Goal: Feedback & Contribution: Contribute content

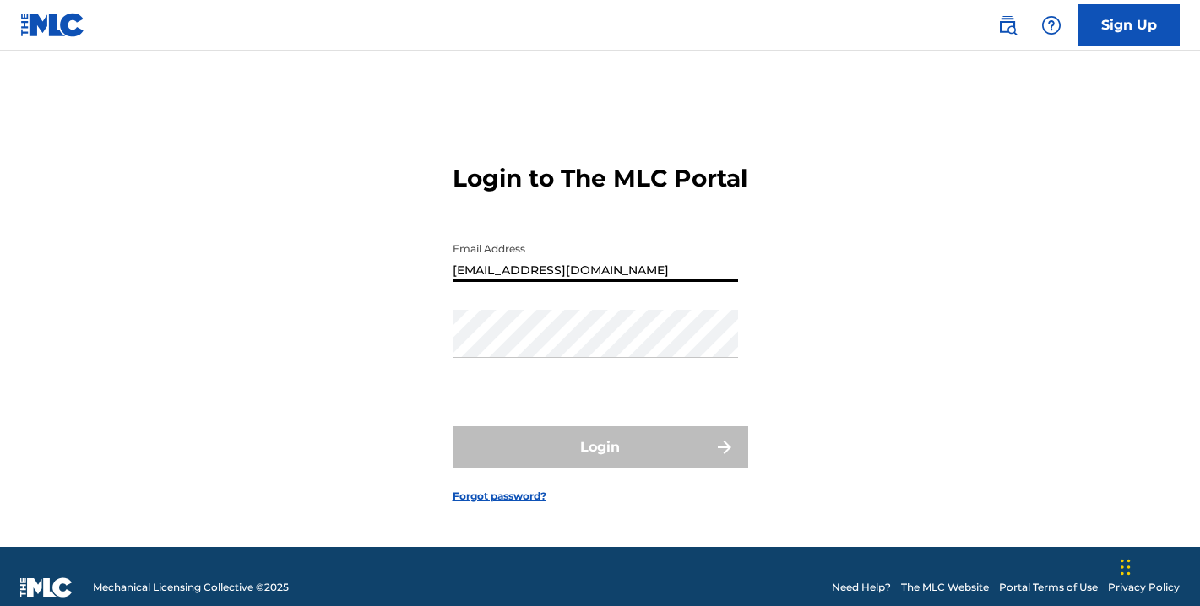
type input "[EMAIL_ADDRESS][DOMAIN_NAME]"
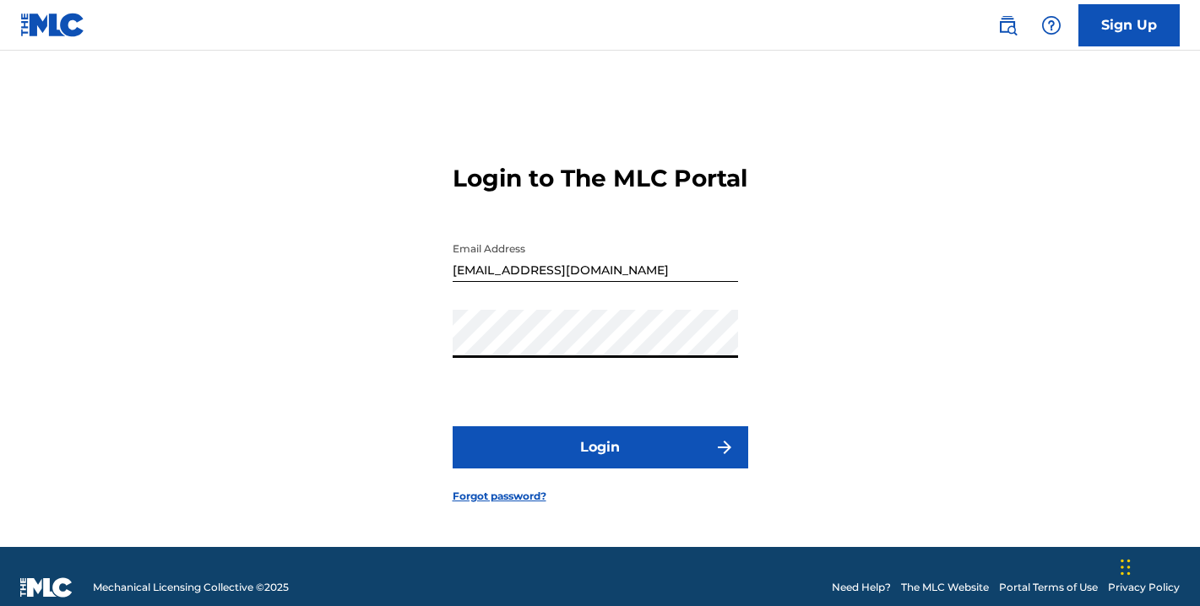
click at [600, 462] on button "Login" at bounding box center [601, 447] width 296 height 42
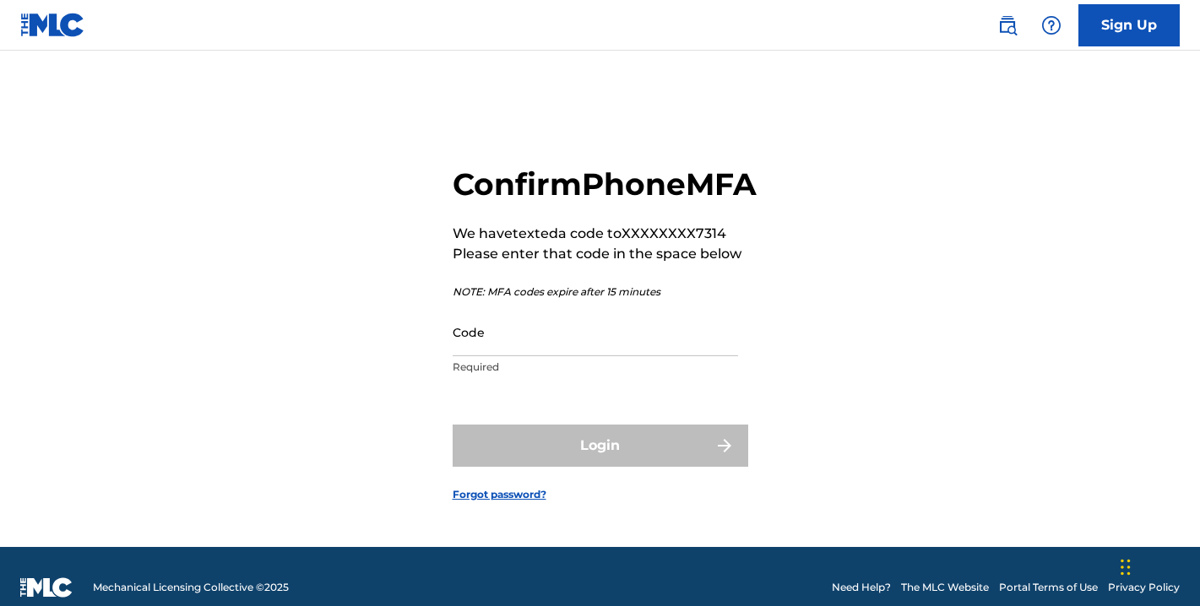
click at [497, 356] on input "Code" at bounding box center [595, 332] width 285 height 48
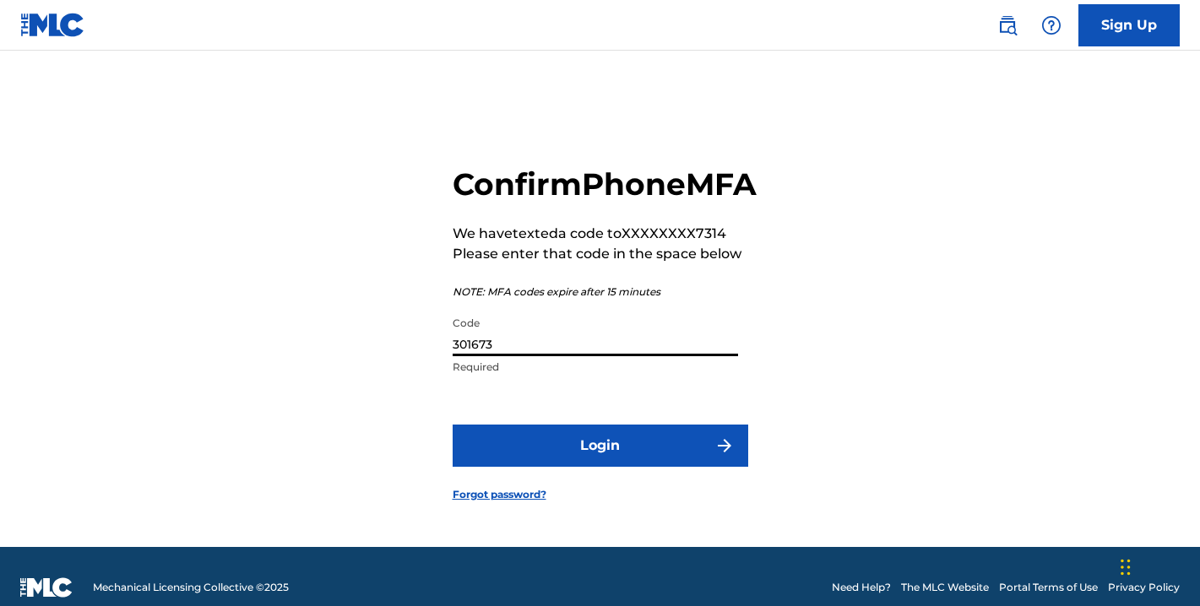
type input "301673"
click at [600, 465] on button "Login" at bounding box center [601, 446] width 296 height 42
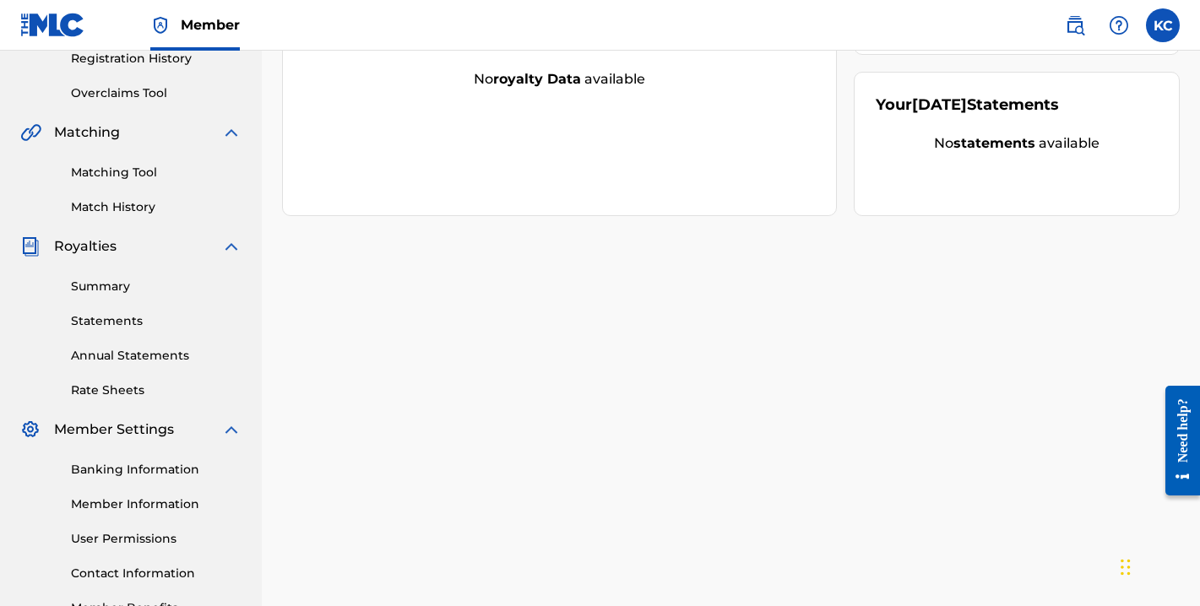
scroll to position [406, 0]
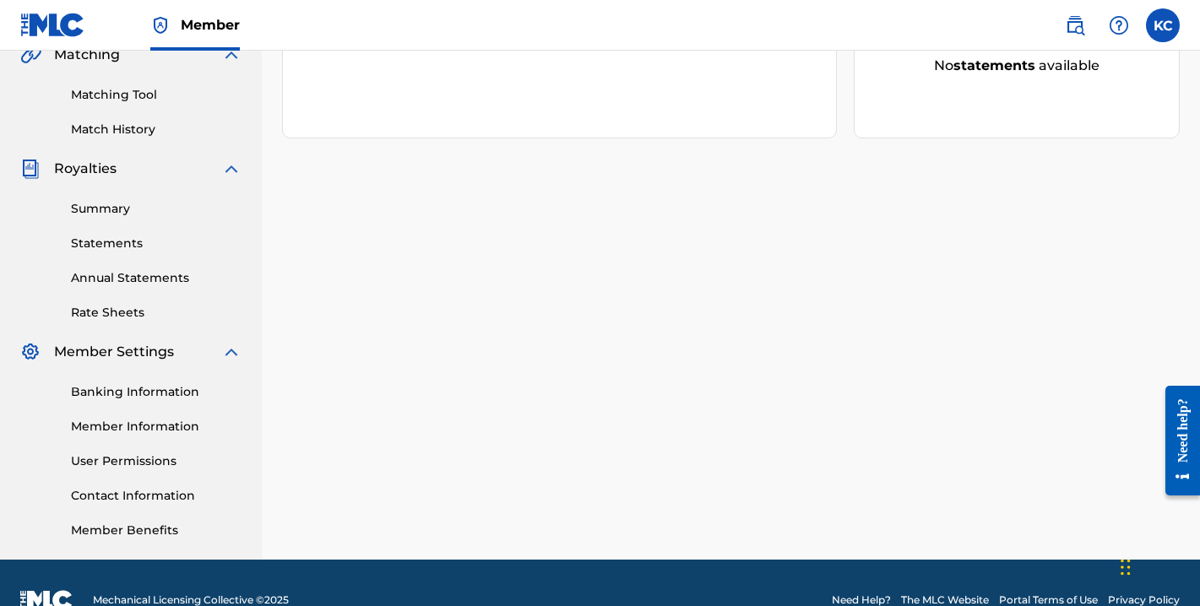
click at [133, 530] on link "Member Benefits" at bounding box center [156, 531] width 171 height 18
click at [104, 208] on link "Summary" at bounding box center [156, 209] width 171 height 18
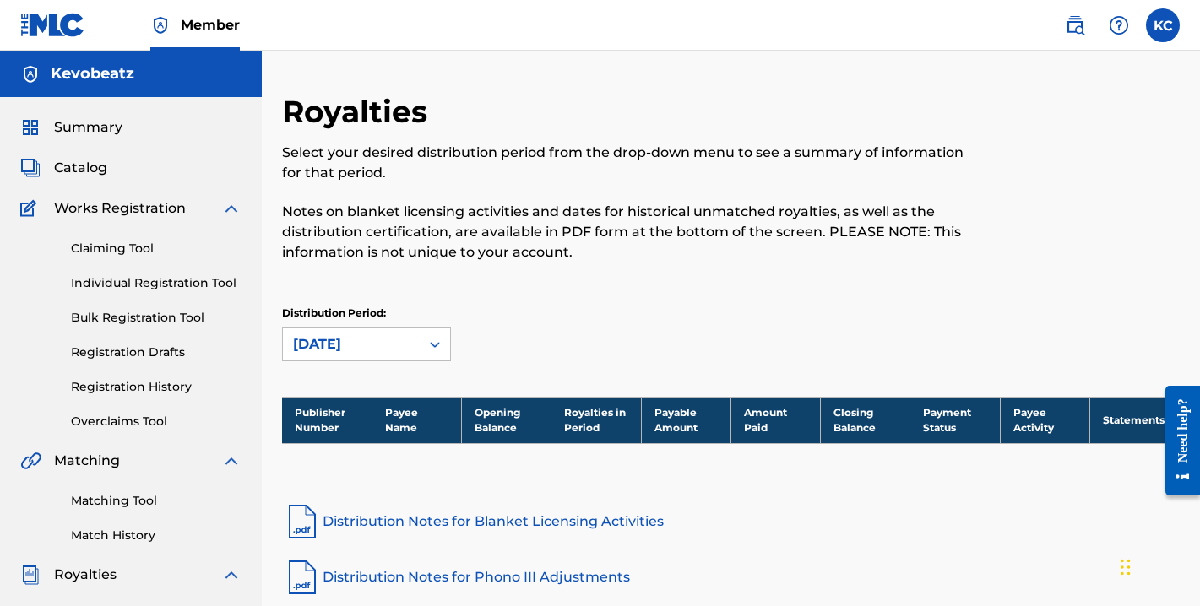
click at [80, 128] on span "Summary" at bounding box center [88, 127] width 68 height 20
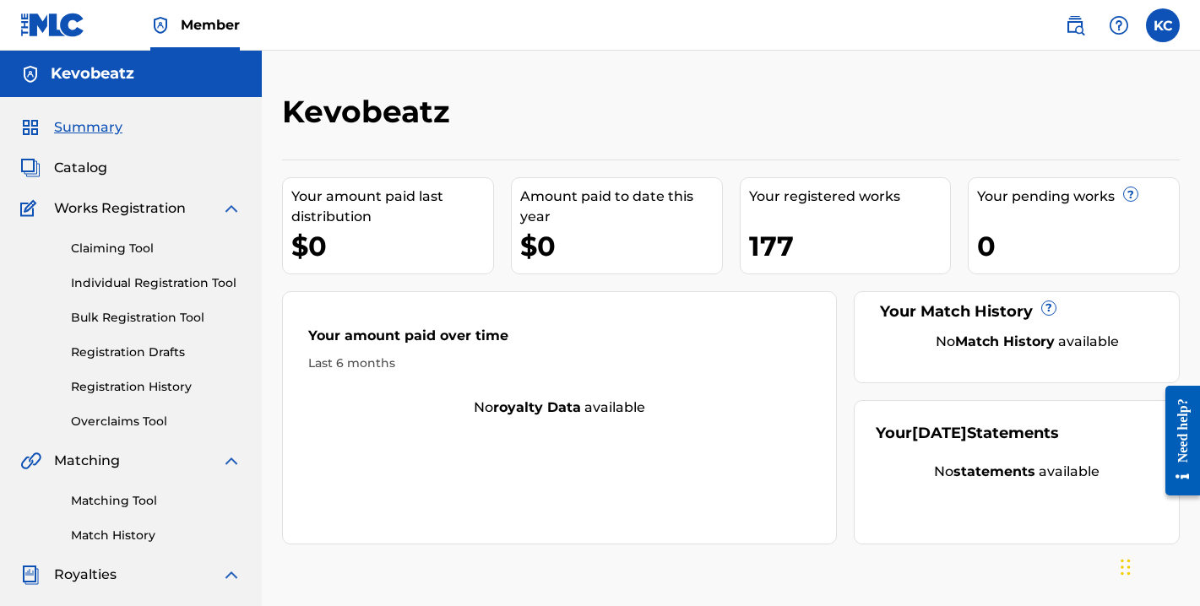
click at [78, 166] on span "Catalog" at bounding box center [80, 168] width 53 height 20
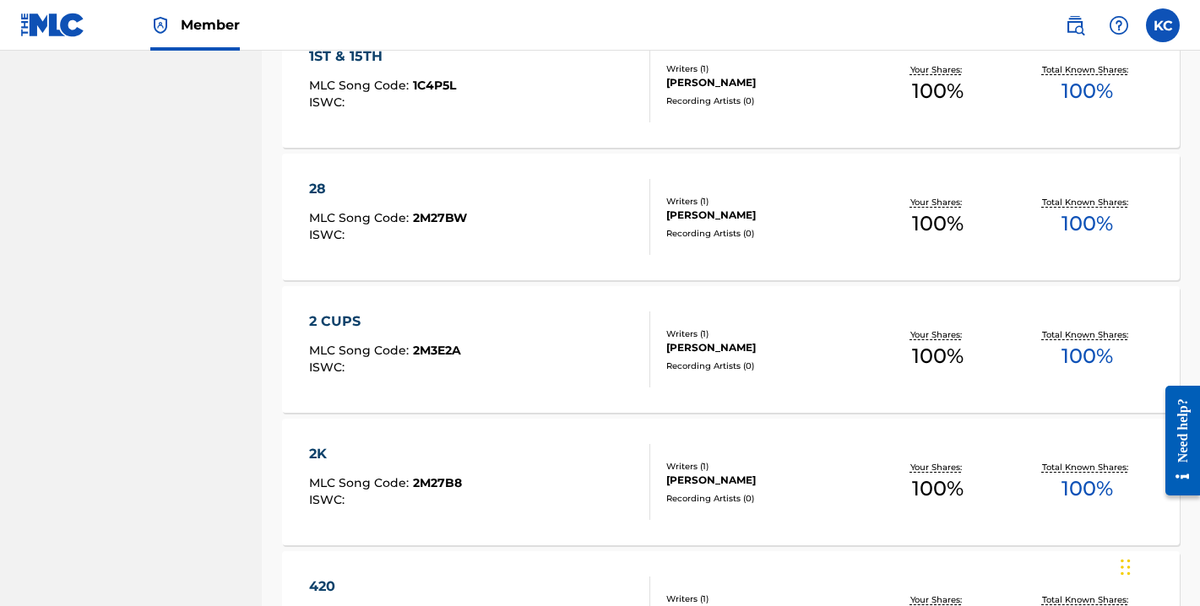
scroll to position [1327, 0]
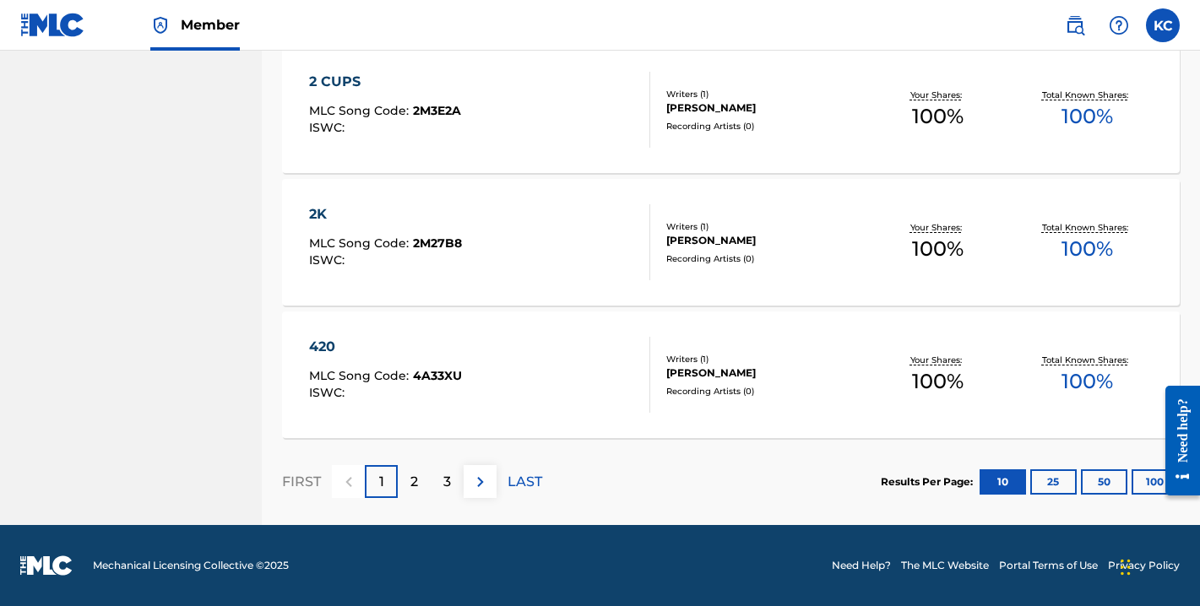
click at [1142, 480] on button "100" at bounding box center [1155, 482] width 46 height 25
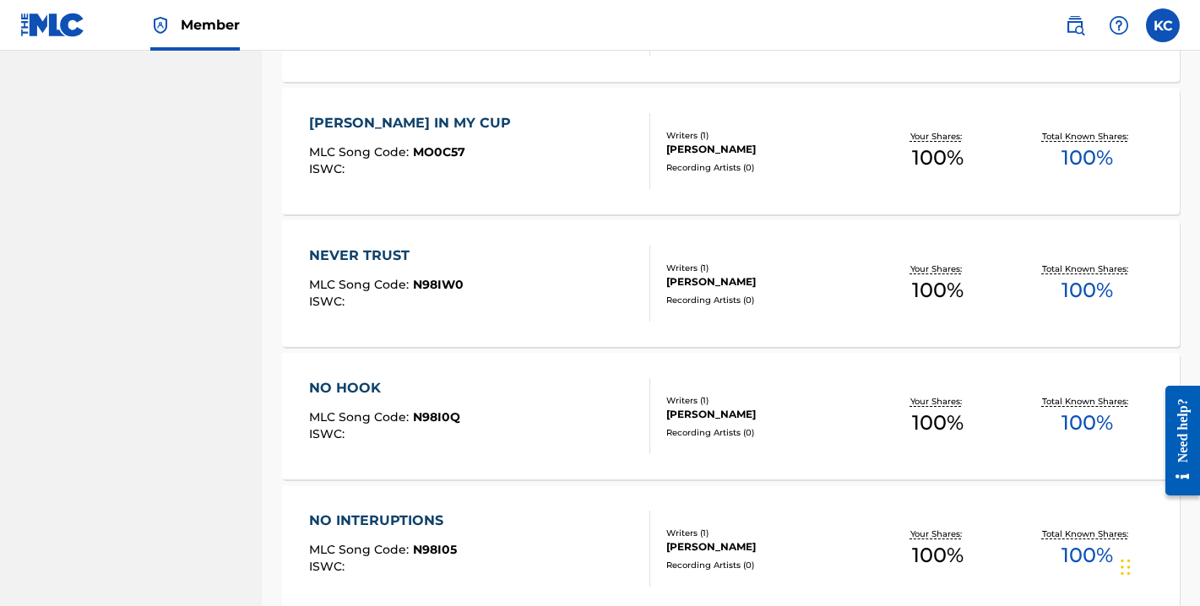
scroll to position [13259, 0]
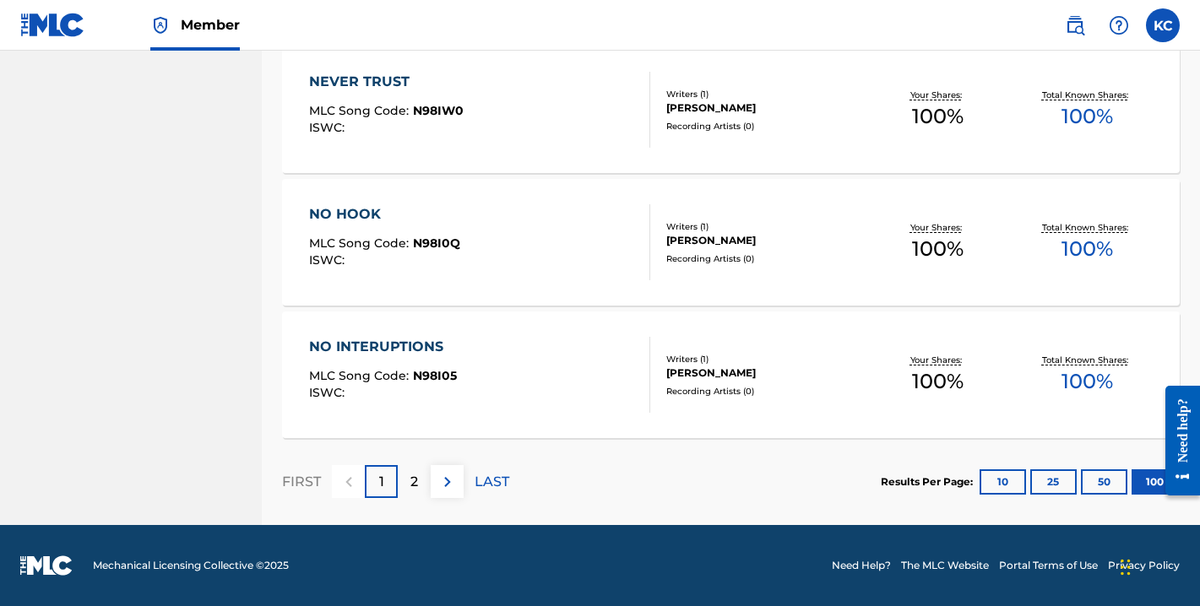
click at [417, 487] on p "2" at bounding box center [414, 482] width 8 height 20
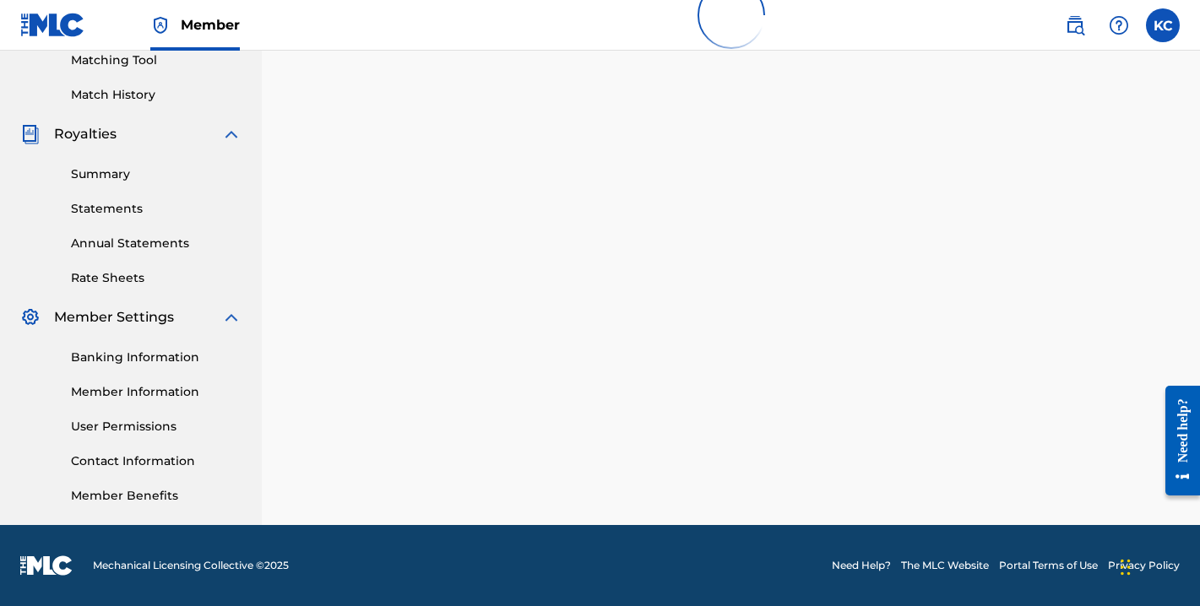
scroll to position [441, 0]
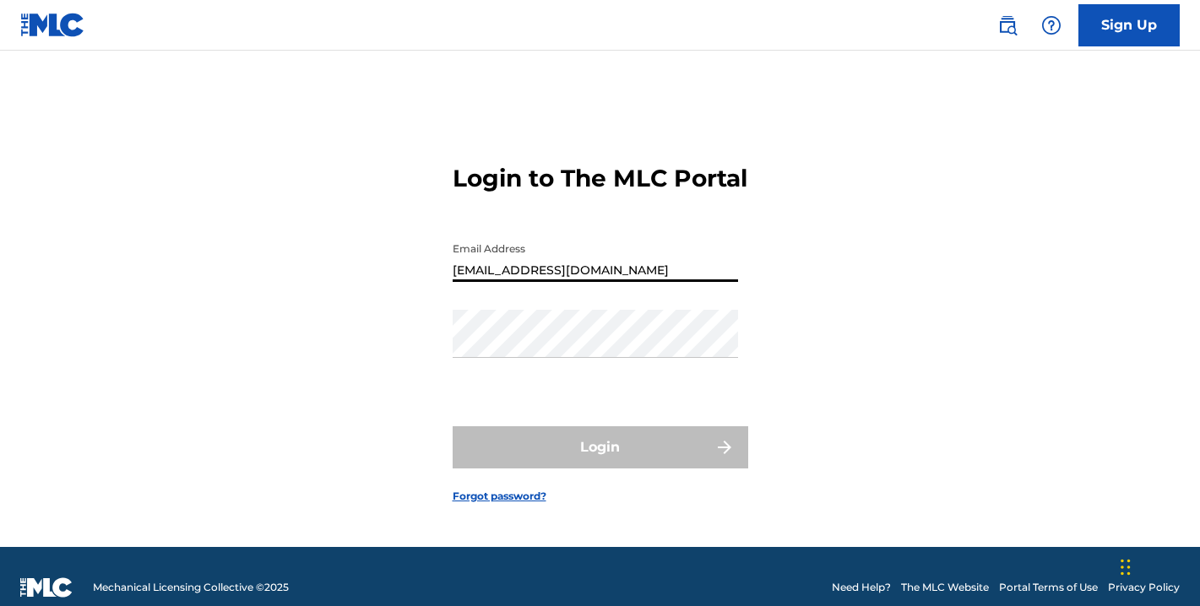
type input "[EMAIL_ADDRESS][DOMAIN_NAME]"
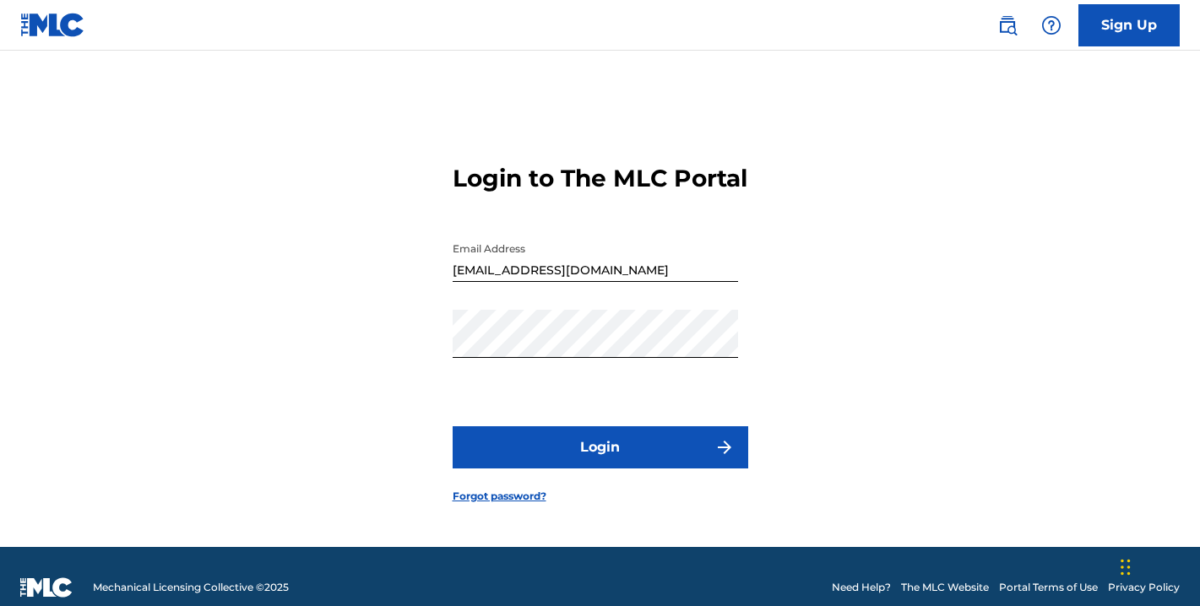
click at [578, 454] on button "Login" at bounding box center [601, 447] width 296 height 42
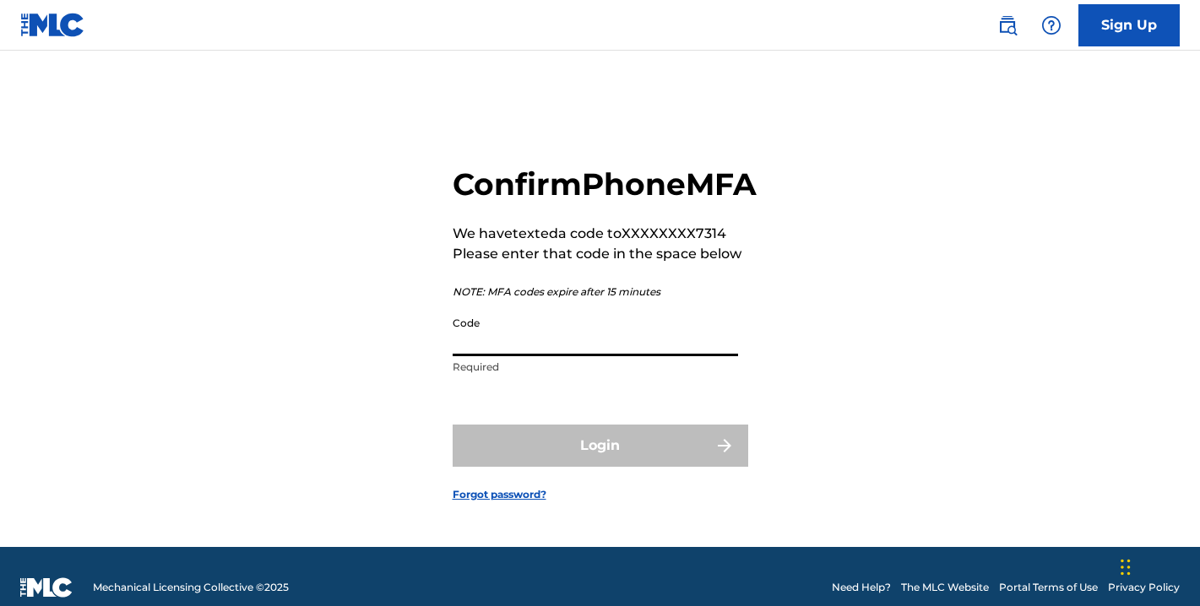
click at [534, 356] on input "Code" at bounding box center [595, 332] width 285 height 48
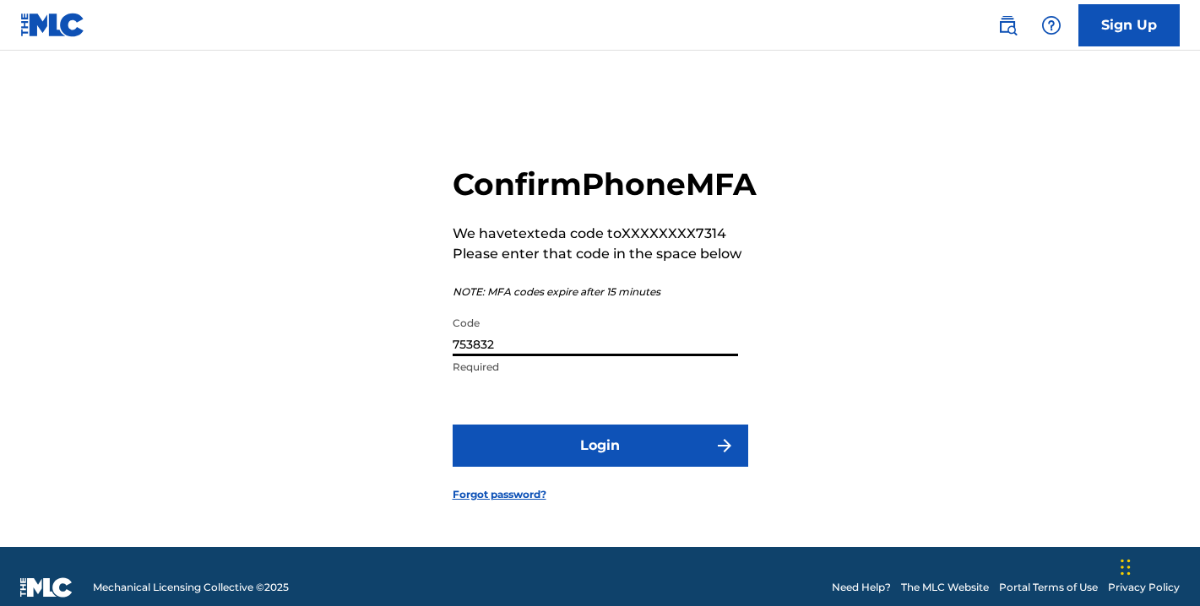
type input "753832"
click at [600, 465] on button "Login" at bounding box center [601, 446] width 296 height 42
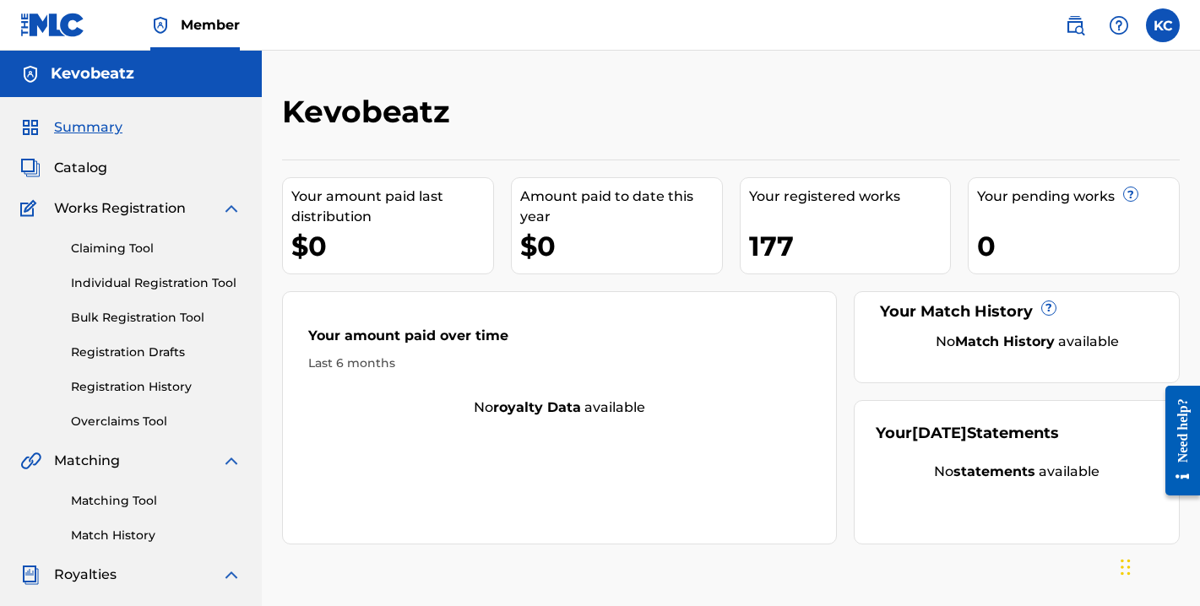
click at [70, 169] on span "Catalog" at bounding box center [80, 168] width 53 height 20
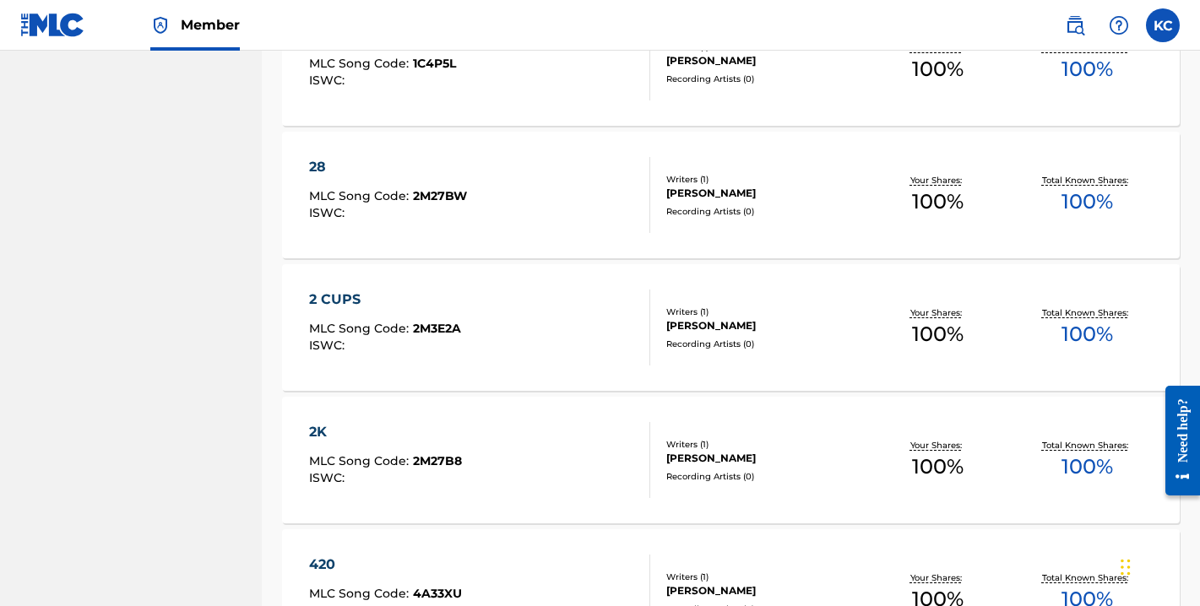
scroll to position [1327, 0]
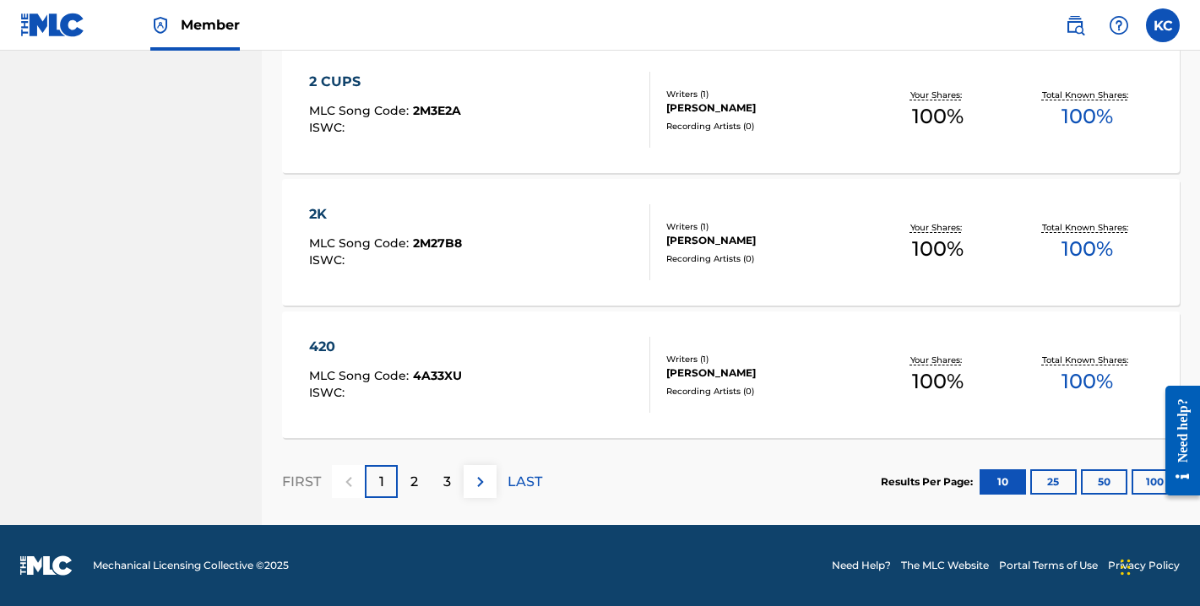
click at [1148, 481] on button "100" at bounding box center [1155, 482] width 46 height 25
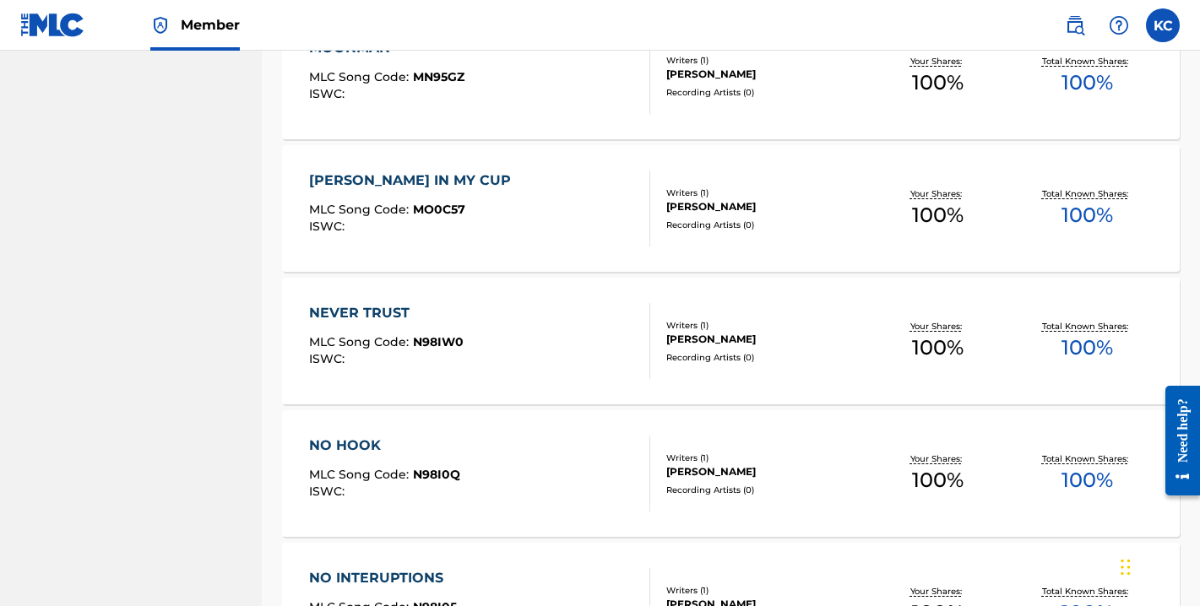
scroll to position [13259, 0]
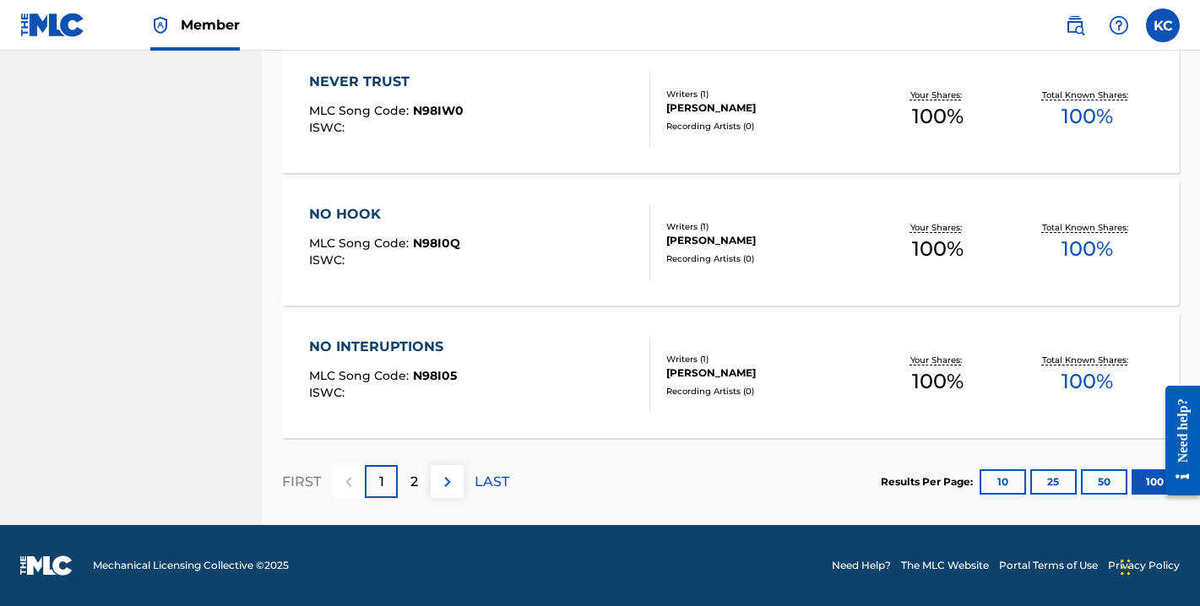
click at [415, 485] on p "2" at bounding box center [414, 482] width 8 height 20
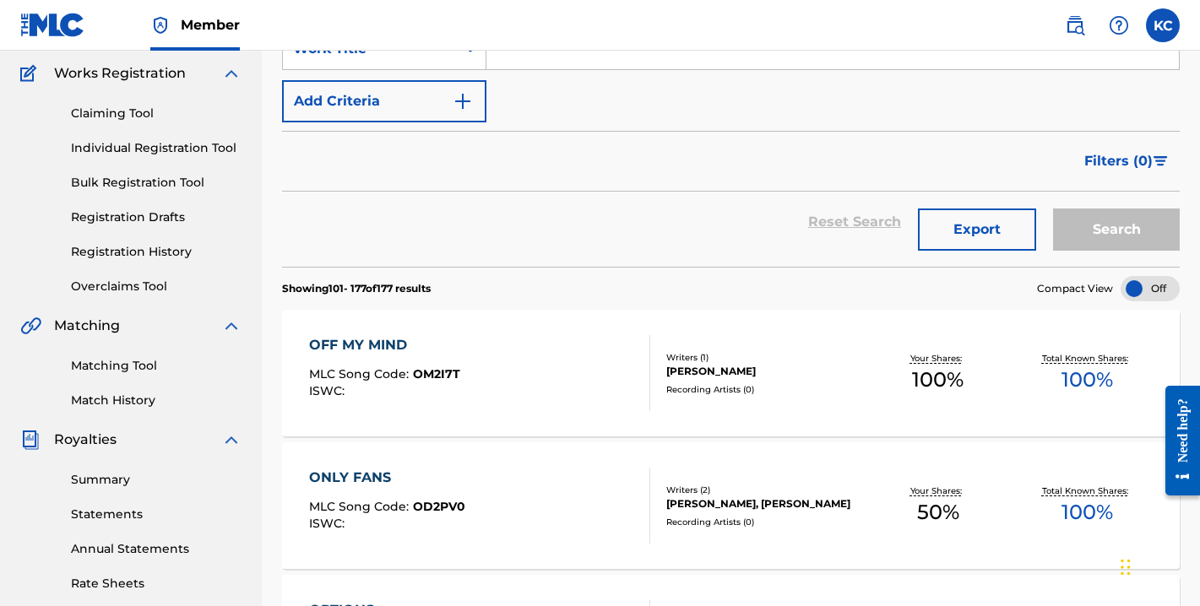
scroll to position [90, 0]
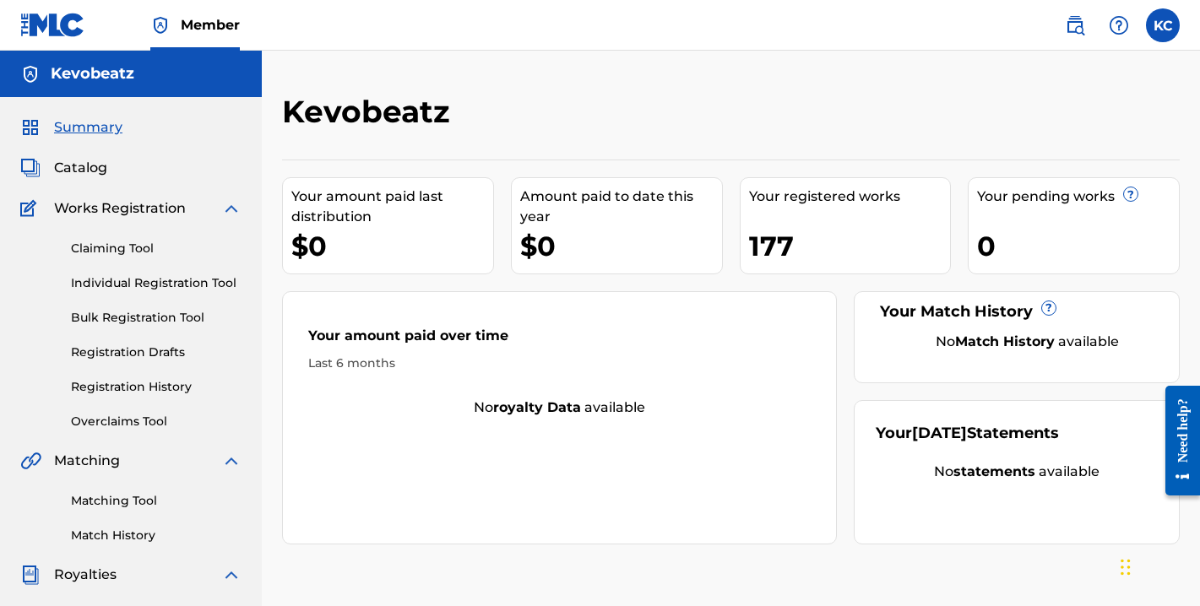
click at [91, 169] on span "Catalog" at bounding box center [80, 168] width 53 height 20
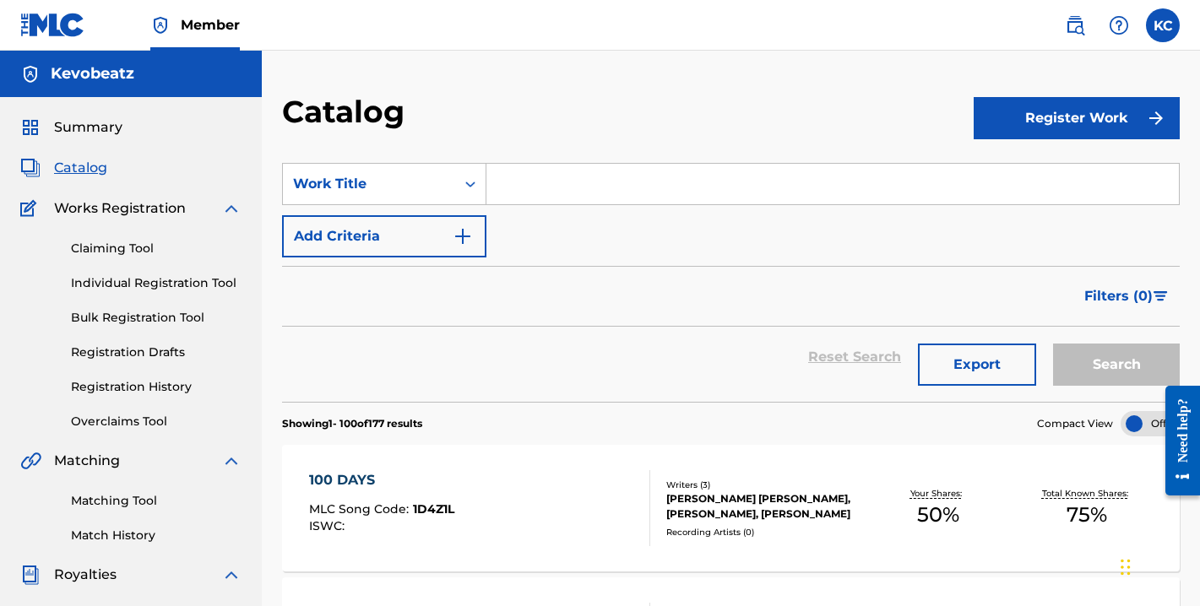
click at [1078, 122] on button "Register Work" at bounding box center [1077, 118] width 206 height 42
click at [721, 154] on section "SearchWithCriteria0ef1c756-ddcb-4445-9e6a-6813ea6d235b Work Title Add Criteria …" at bounding box center [731, 272] width 898 height 259
click at [118, 215] on span "Works Registration" at bounding box center [120, 208] width 132 height 20
click at [121, 285] on link "Individual Registration Tool" at bounding box center [156, 283] width 171 height 18
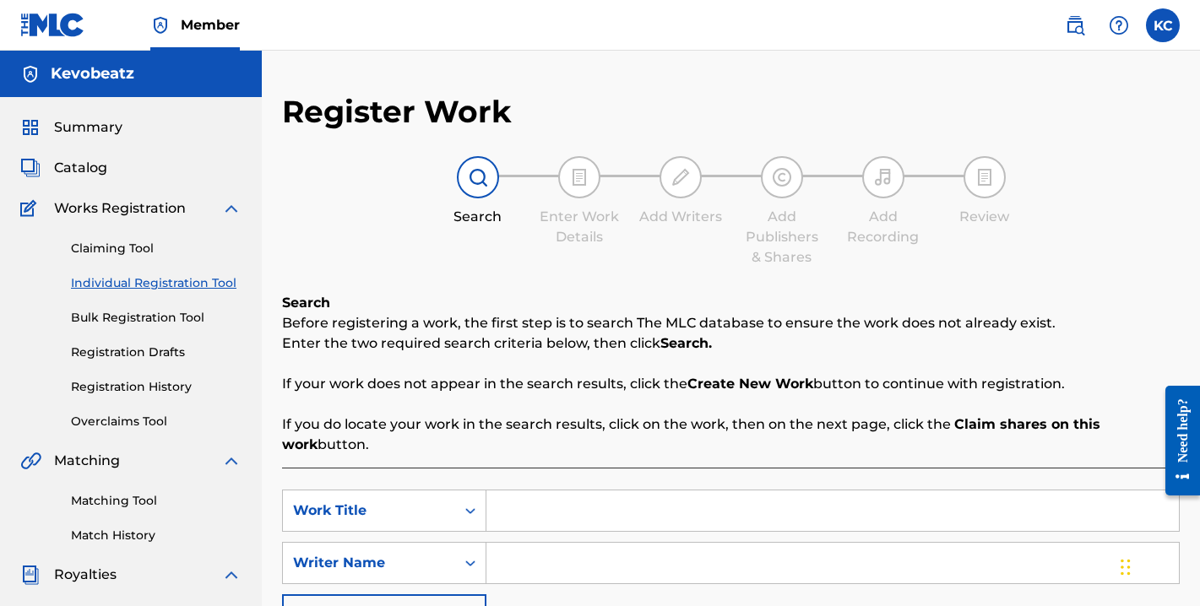
click at [574, 521] on input "Search Form" at bounding box center [832, 511] width 692 height 41
type input "Pain"
click at [581, 568] on input "Search Form" at bounding box center [832, 563] width 692 height 41
paste input "00836938199"
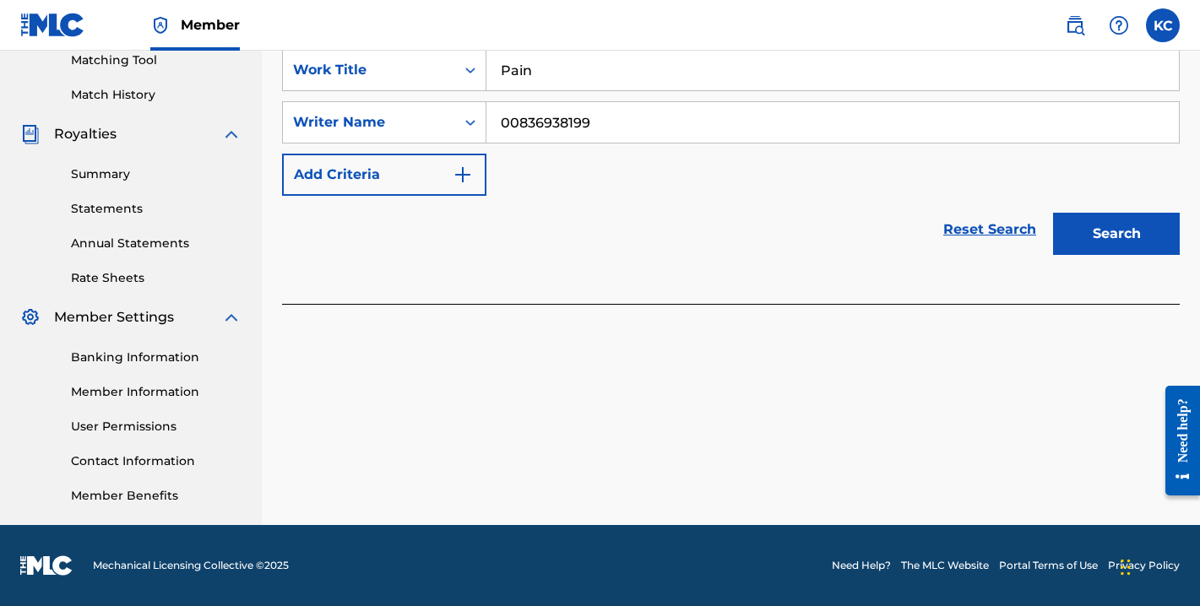
scroll to position [320, 0]
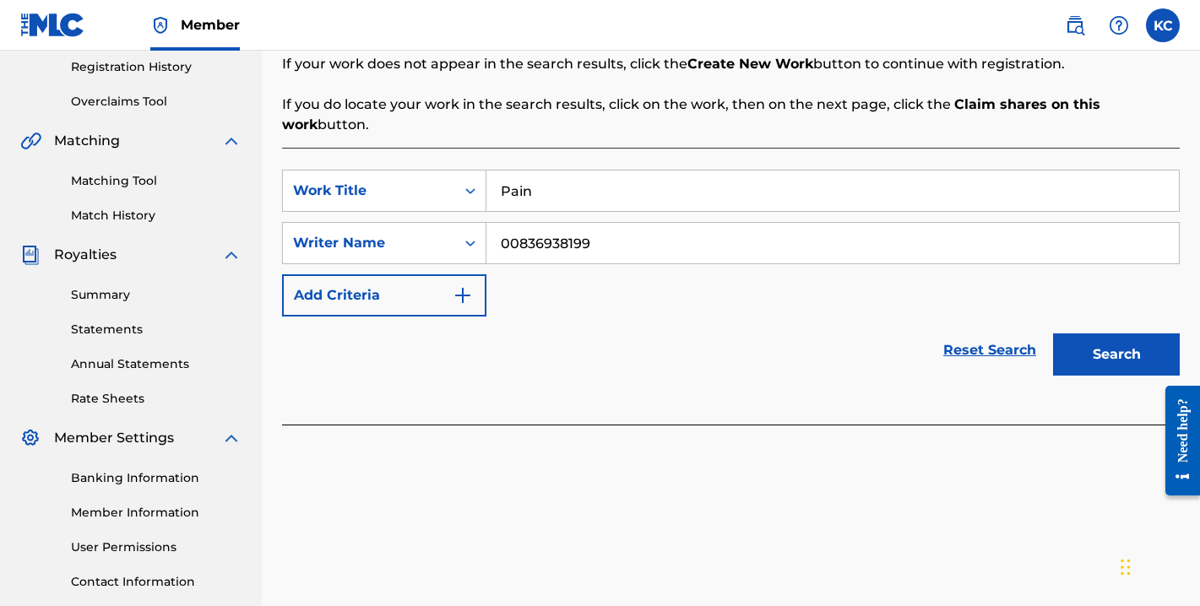
type input "00836938199"
click at [1100, 346] on button "Search" at bounding box center [1116, 355] width 127 height 42
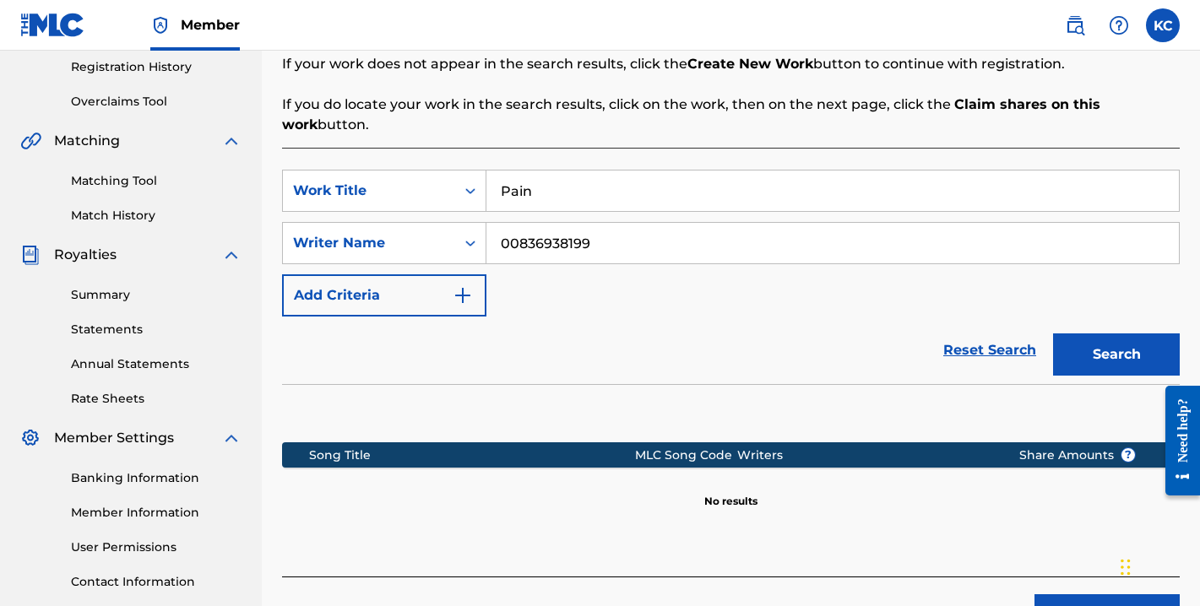
click at [1069, 597] on button "Create new work" at bounding box center [1106, 615] width 145 height 42
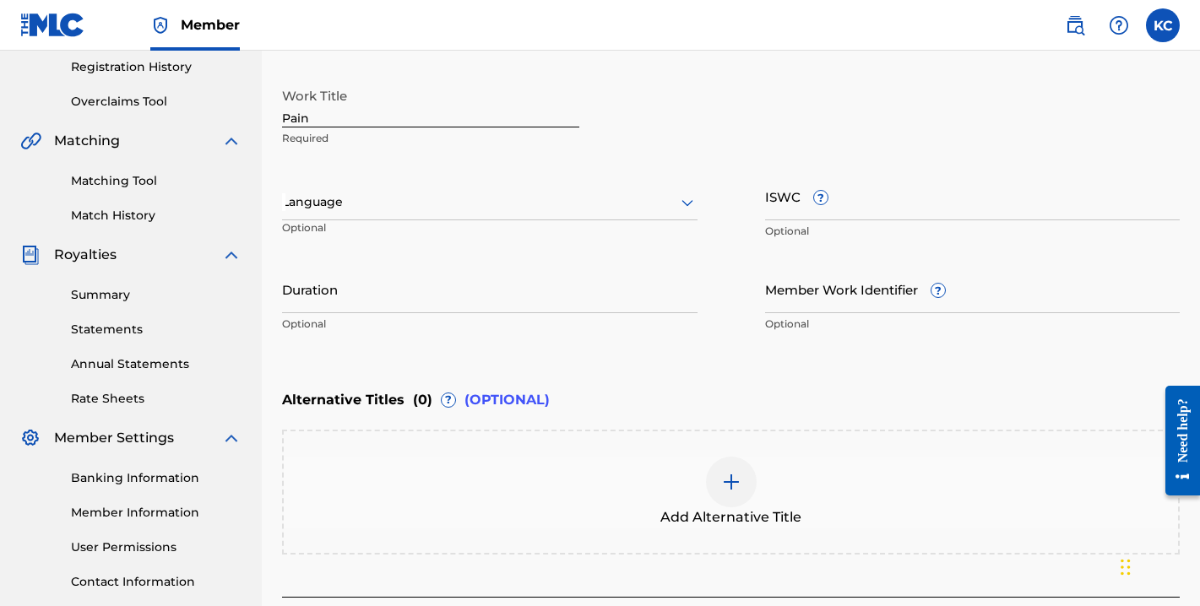
click at [847, 211] on input "ISWC ?" at bounding box center [972, 196] width 415 height 48
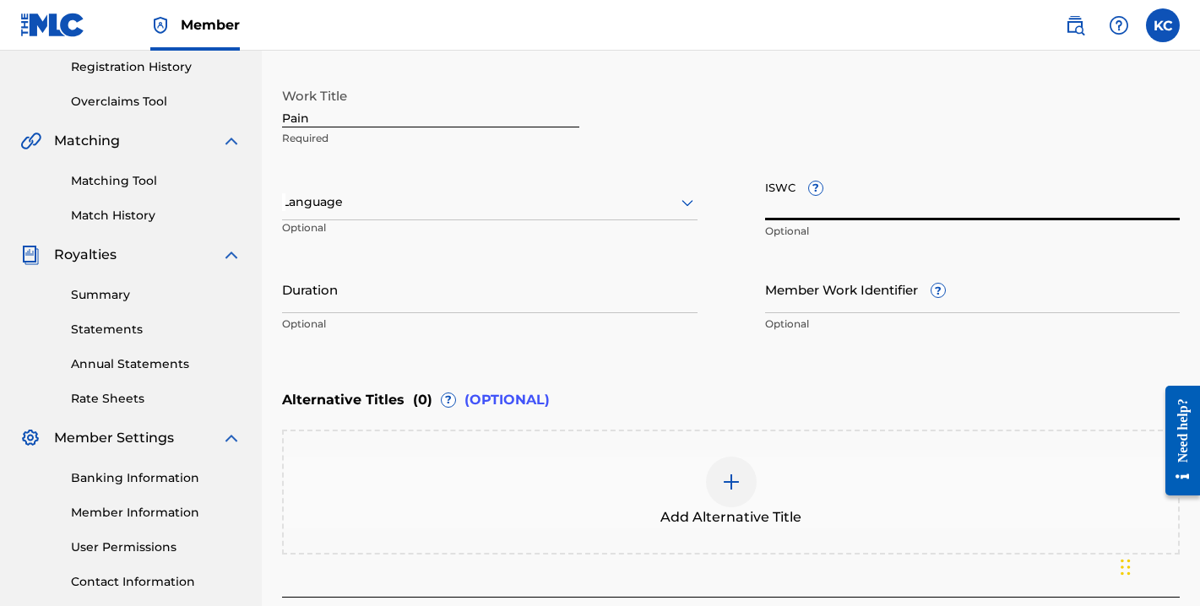
scroll to position [427, 0]
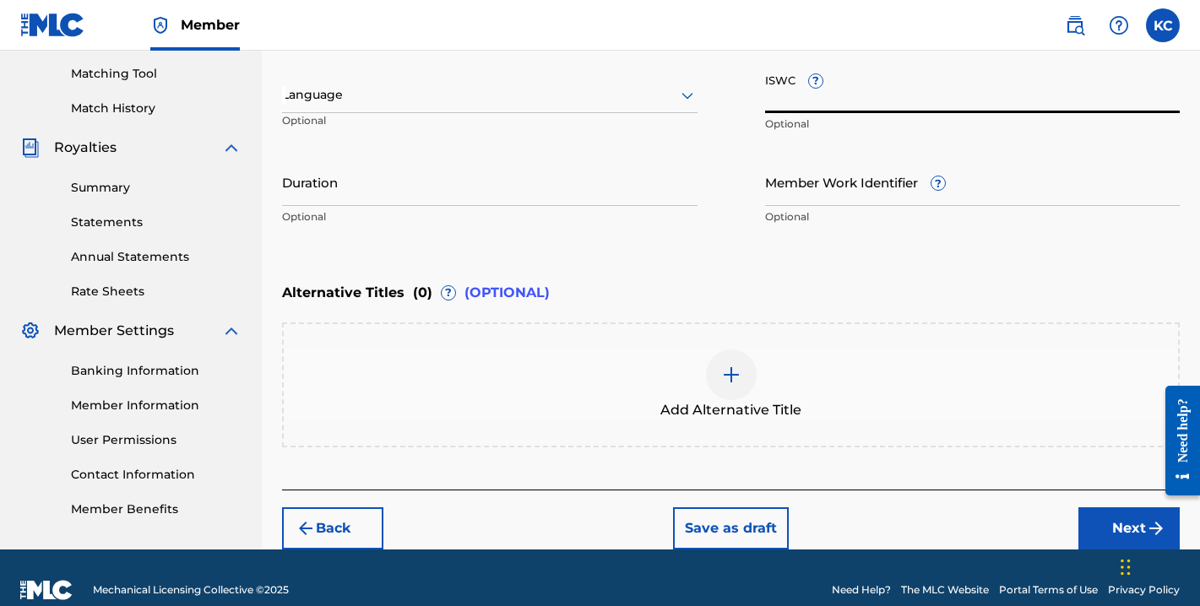
click at [1106, 533] on button "Next" at bounding box center [1128, 529] width 101 height 42
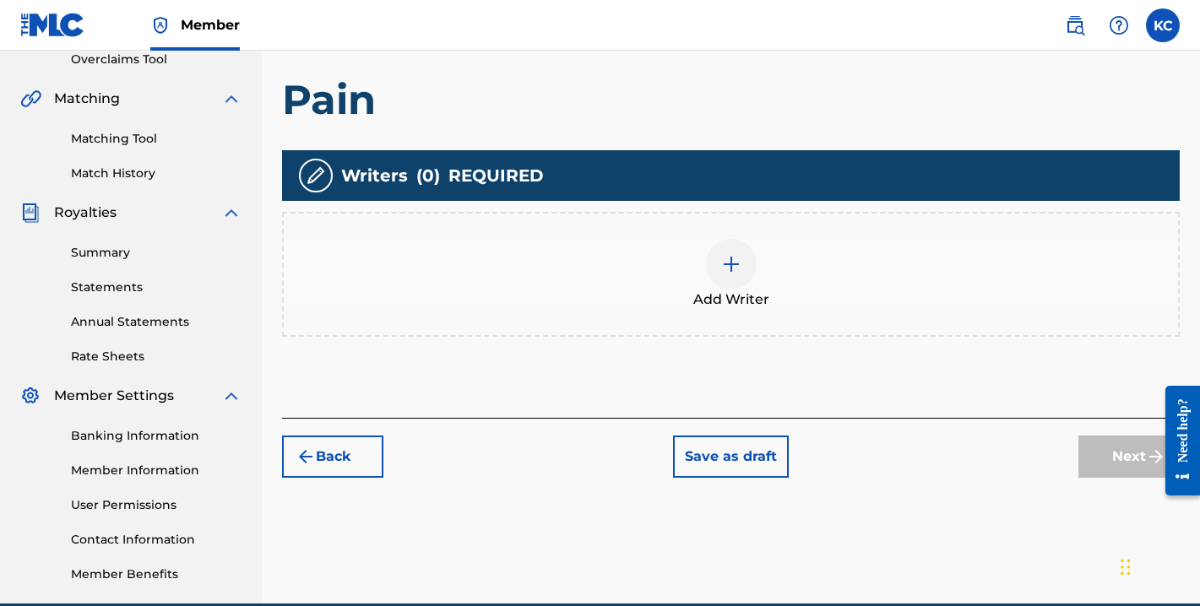
scroll to position [441, 0]
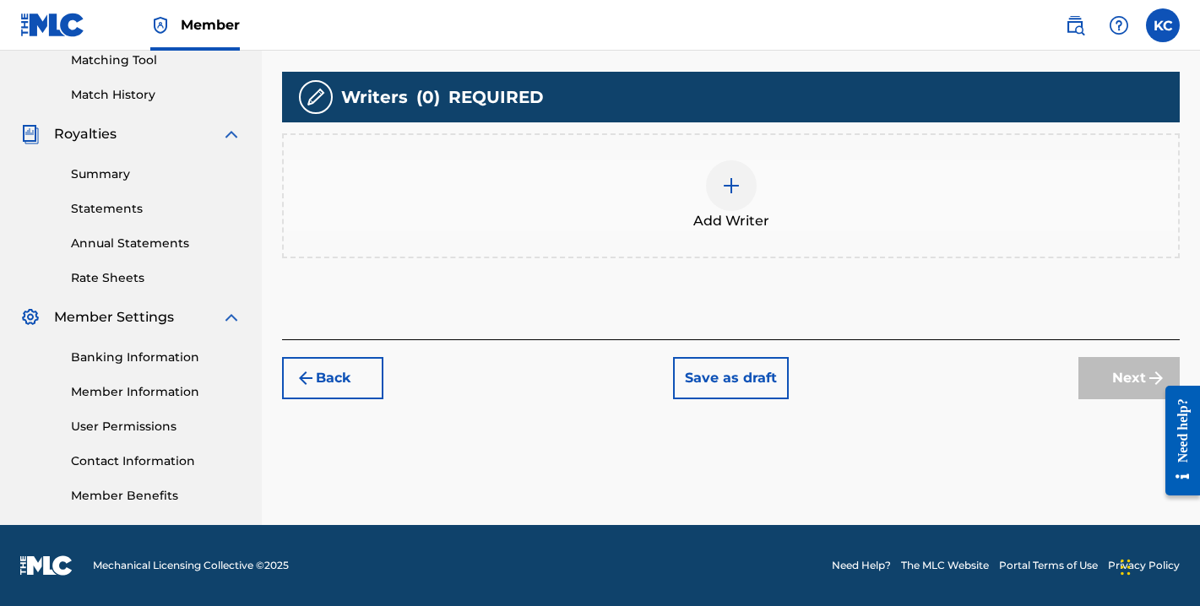
click at [730, 182] on img at bounding box center [731, 186] width 20 height 20
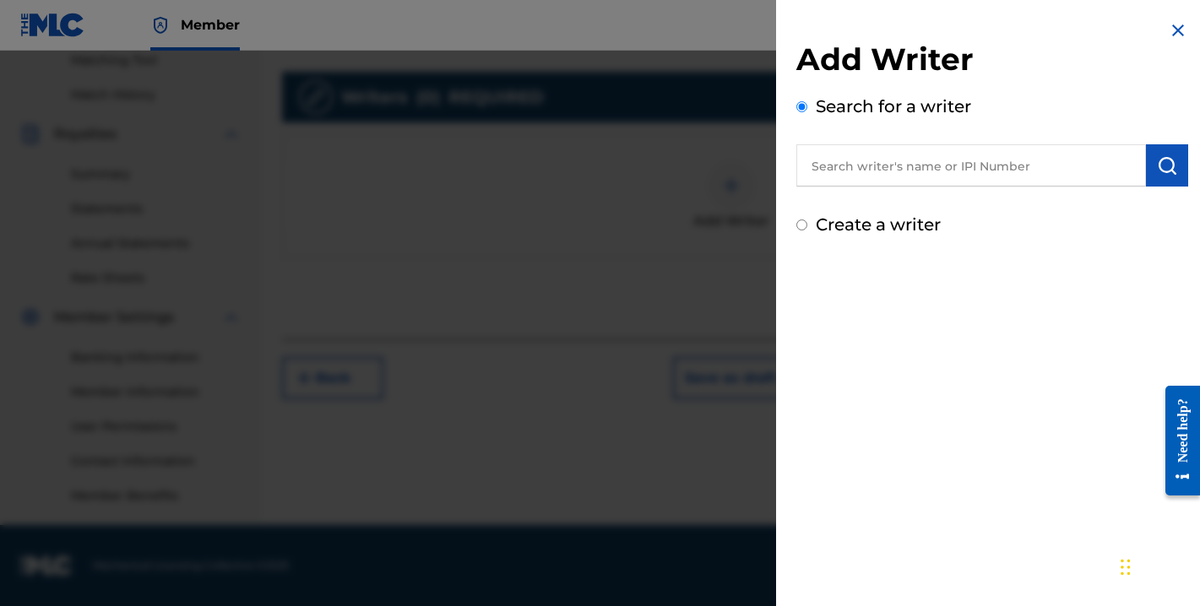
click at [860, 171] on input "text" at bounding box center [971, 165] width 350 height 42
paste input "00836938199"
type input "00836938199"
click at [1157, 170] on img "submit" at bounding box center [1167, 165] width 20 height 20
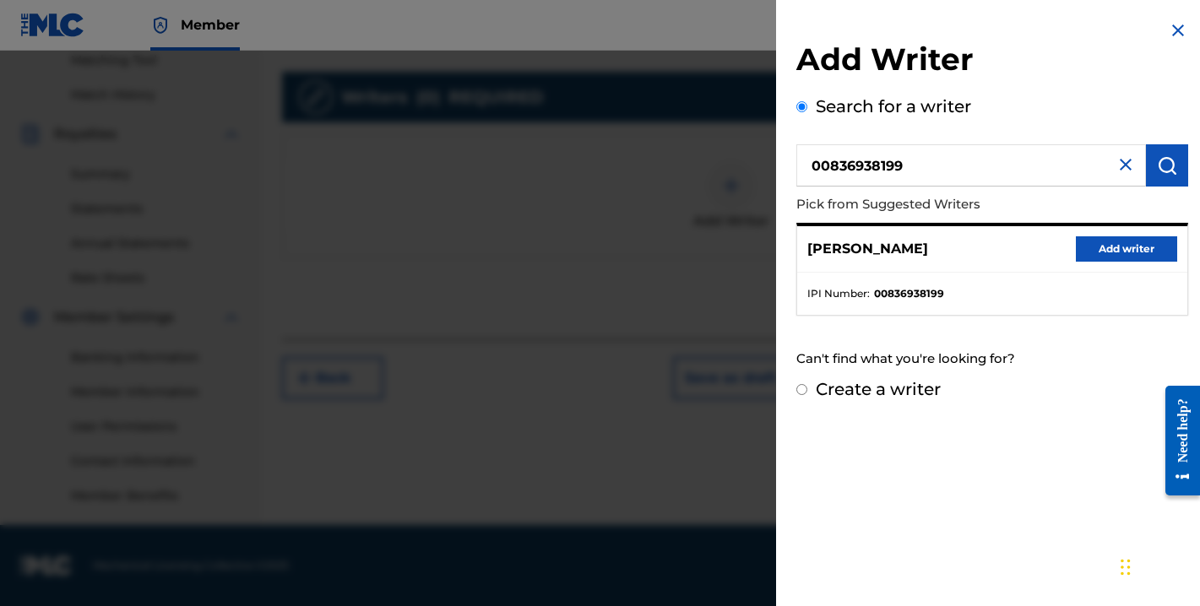
click at [1106, 250] on button "Add writer" at bounding box center [1126, 248] width 101 height 25
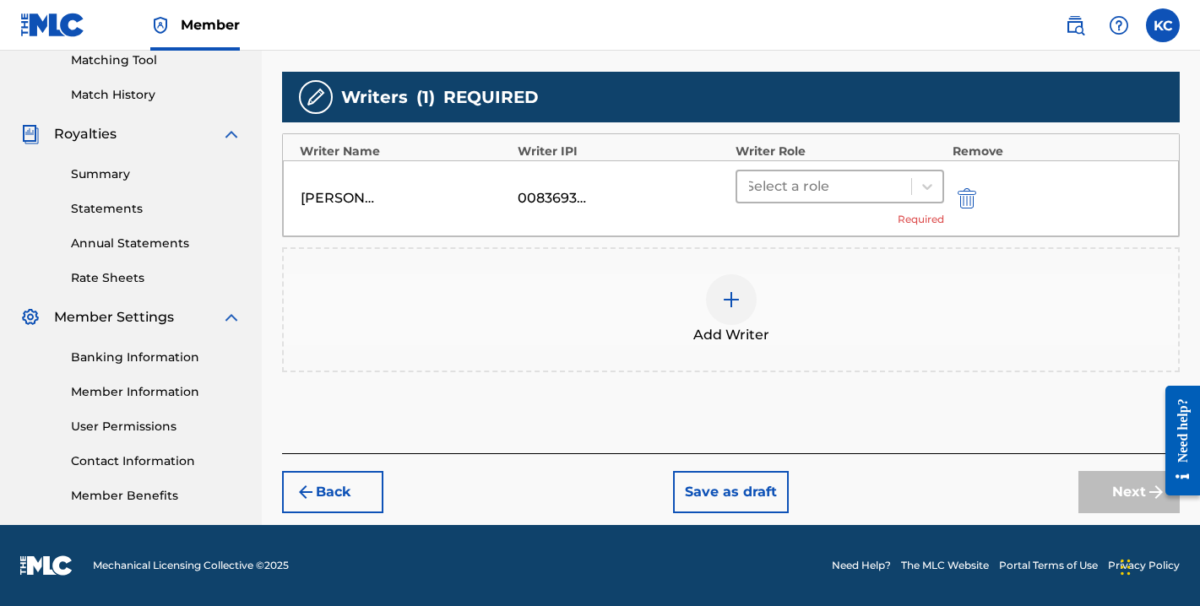
click at [852, 182] on div at bounding box center [824, 187] width 157 height 24
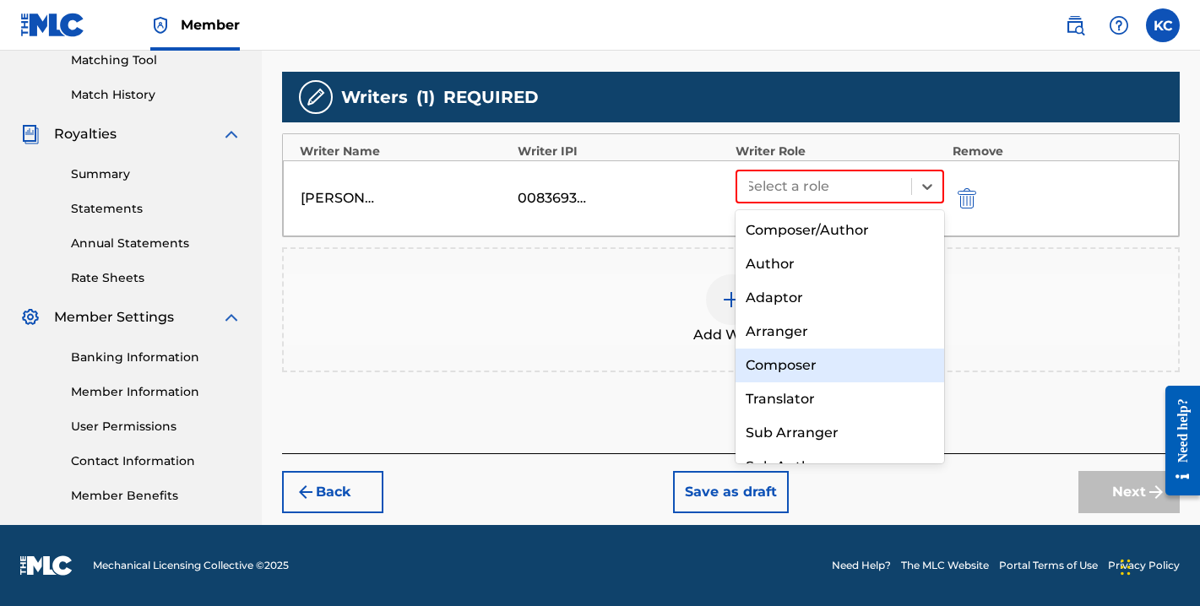
click at [792, 366] on div "Composer" at bounding box center [840, 366] width 209 height 34
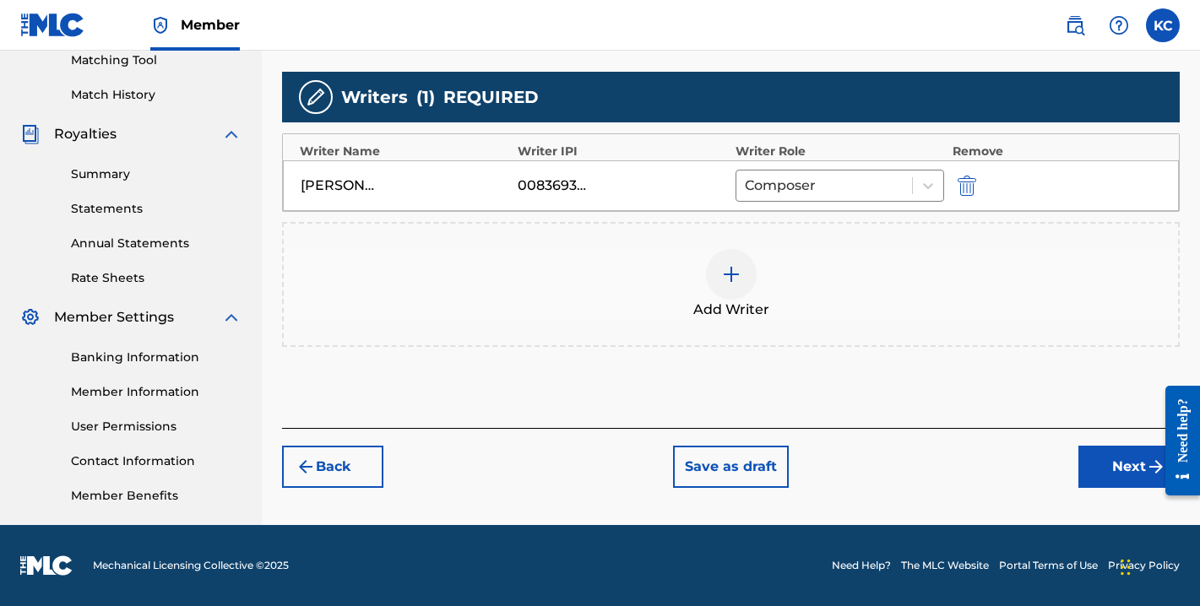
click at [1097, 464] on button "Next" at bounding box center [1128, 467] width 101 height 42
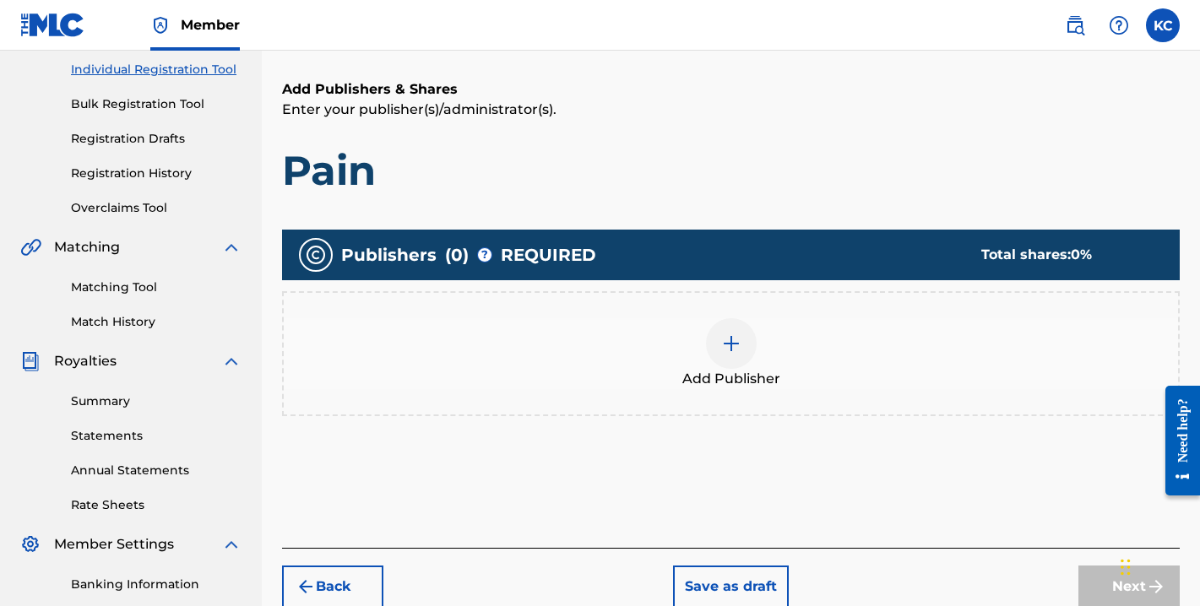
scroll to position [217, 0]
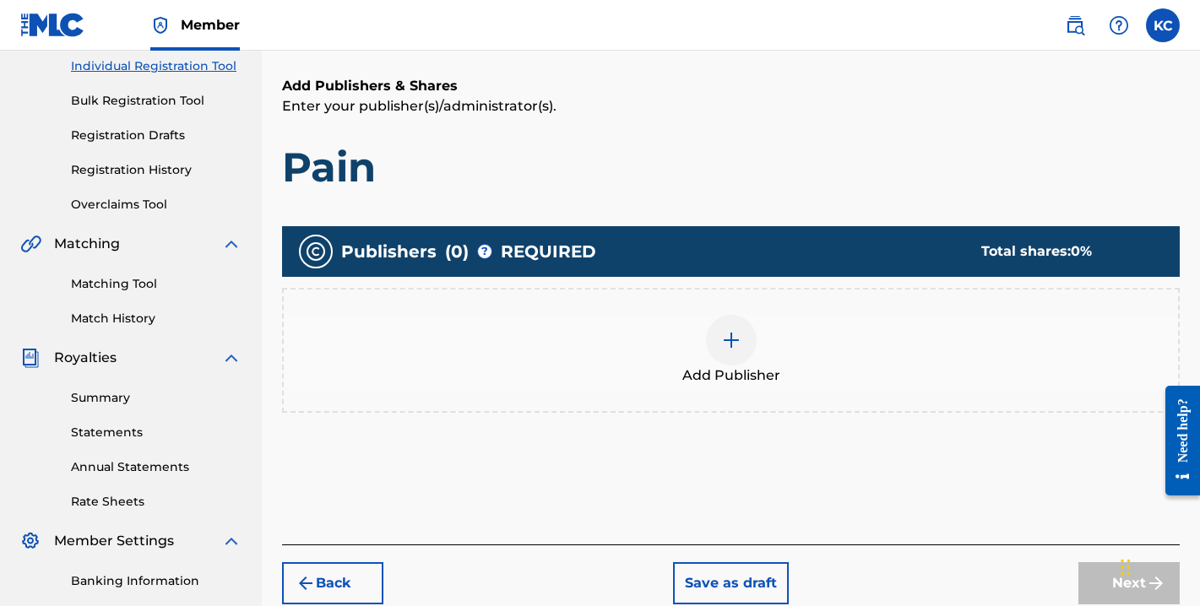
click at [736, 339] on img at bounding box center [731, 340] width 20 height 20
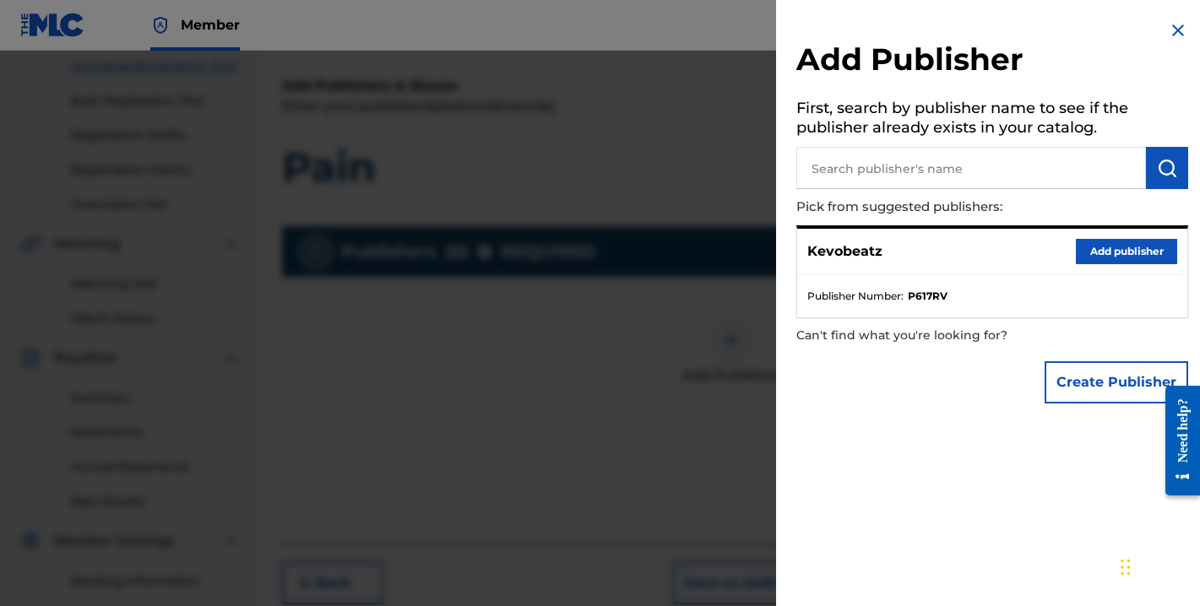
click at [1110, 251] on button "Add publisher" at bounding box center [1126, 251] width 101 height 25
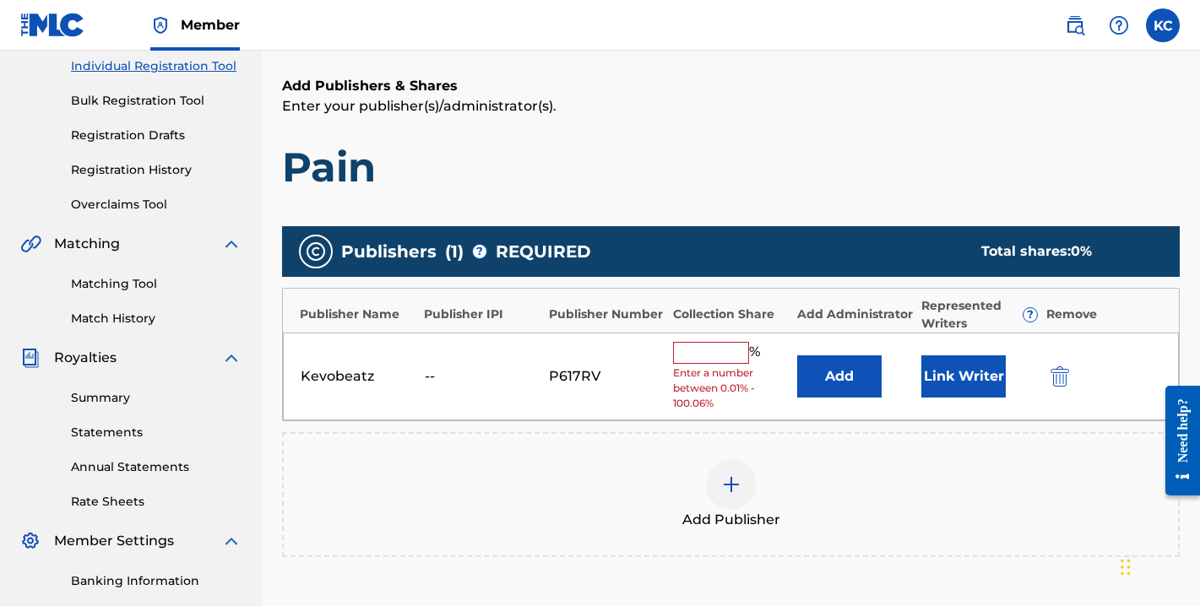
click at [720, 358] on input "text" at bounding box center [711, 353] width 76 height 22
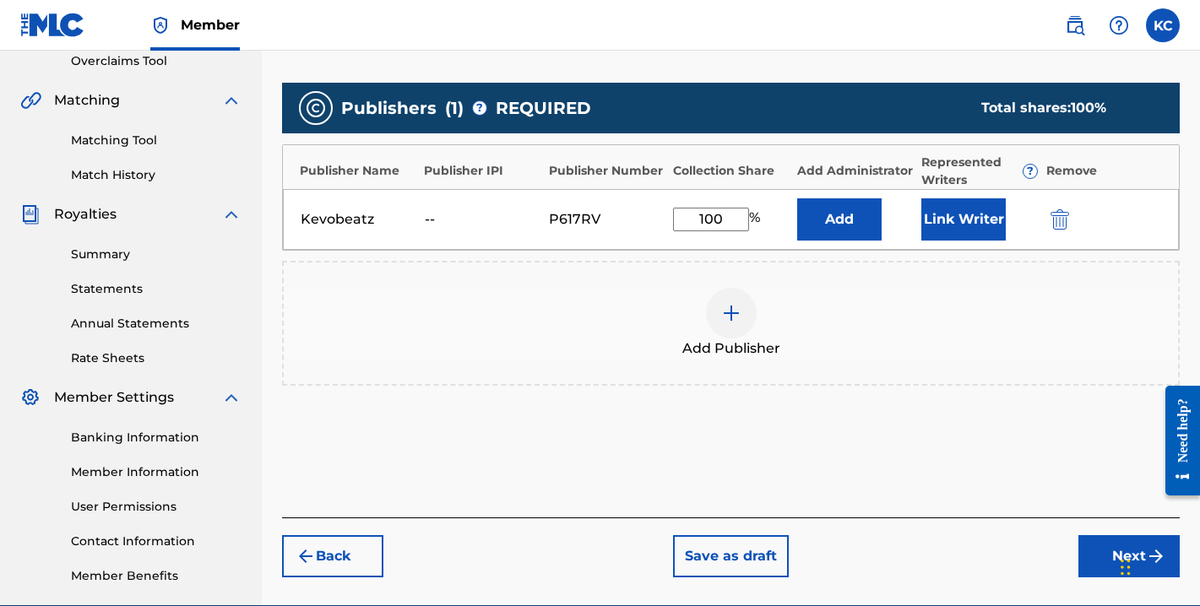
type input "100"
click at [1099, 553] on button "Next" at bounding box center [1128, 556] width 101 height 42
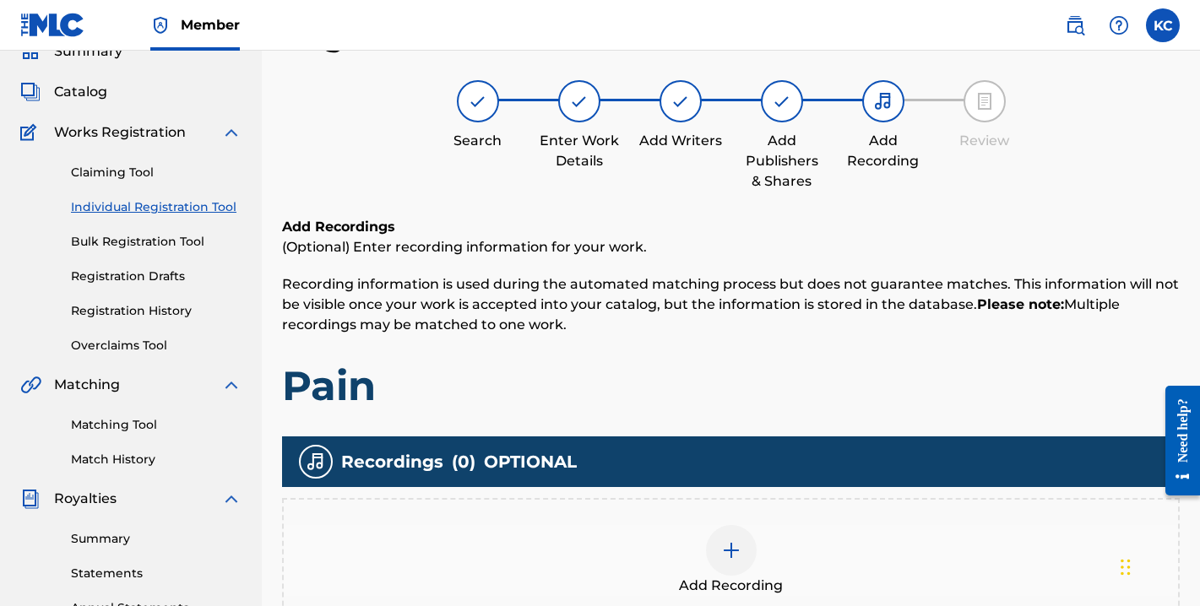
scroll to position [254, 0]
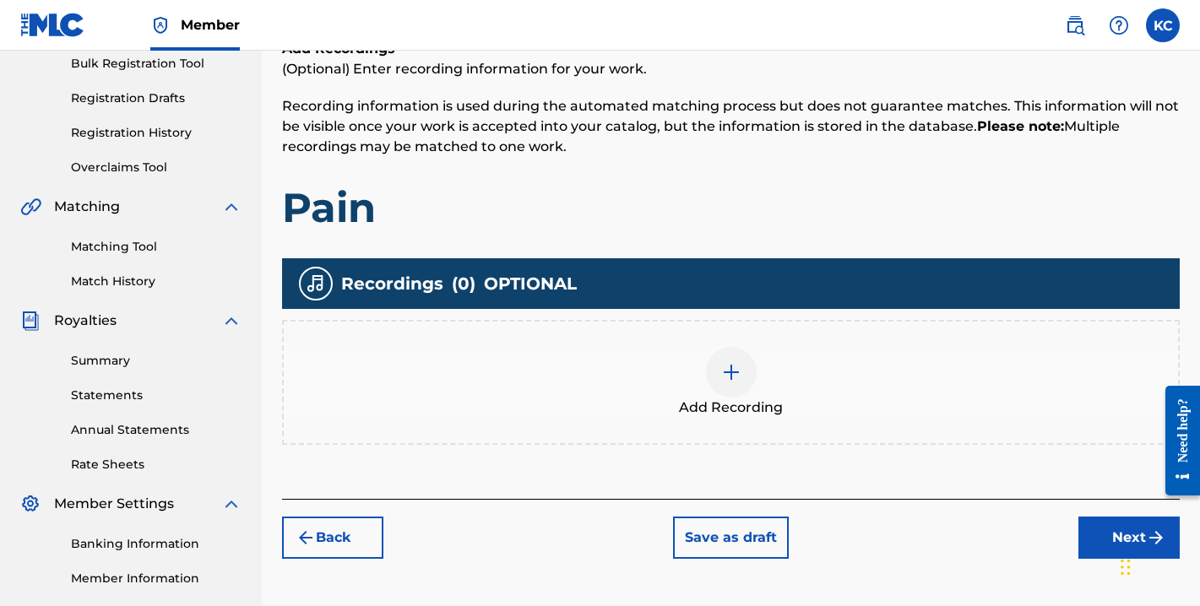
click at [712, 374] on div at bounding box center [731, 372] width 51 height 51
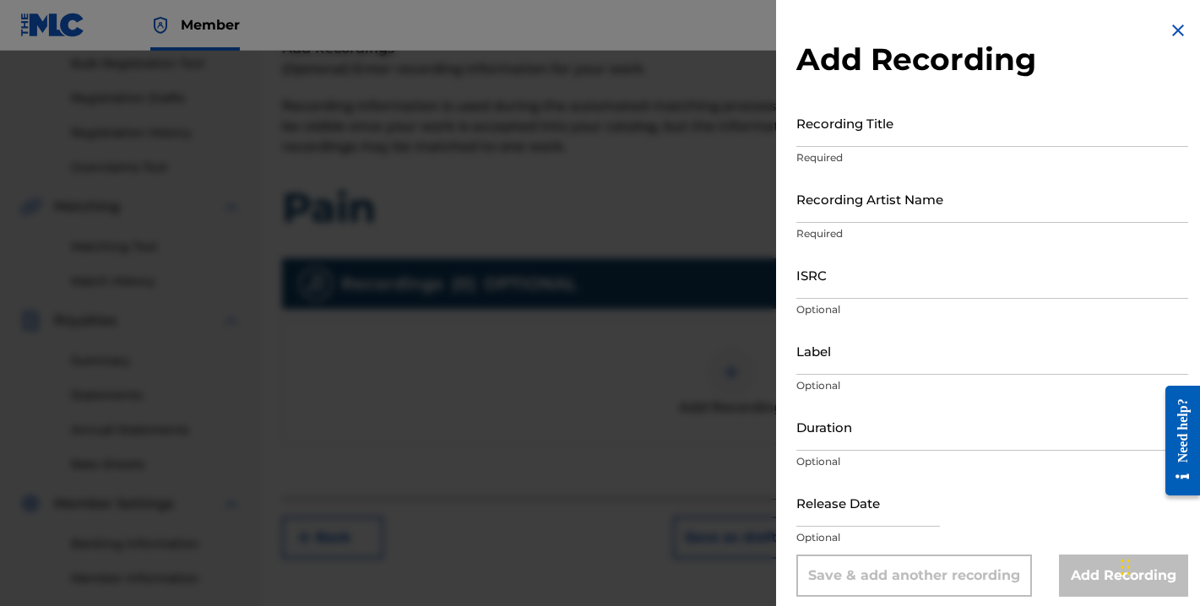
click at [844, 127] on input "Recording Title" at bounding box center [992, 123] width 392 height 48
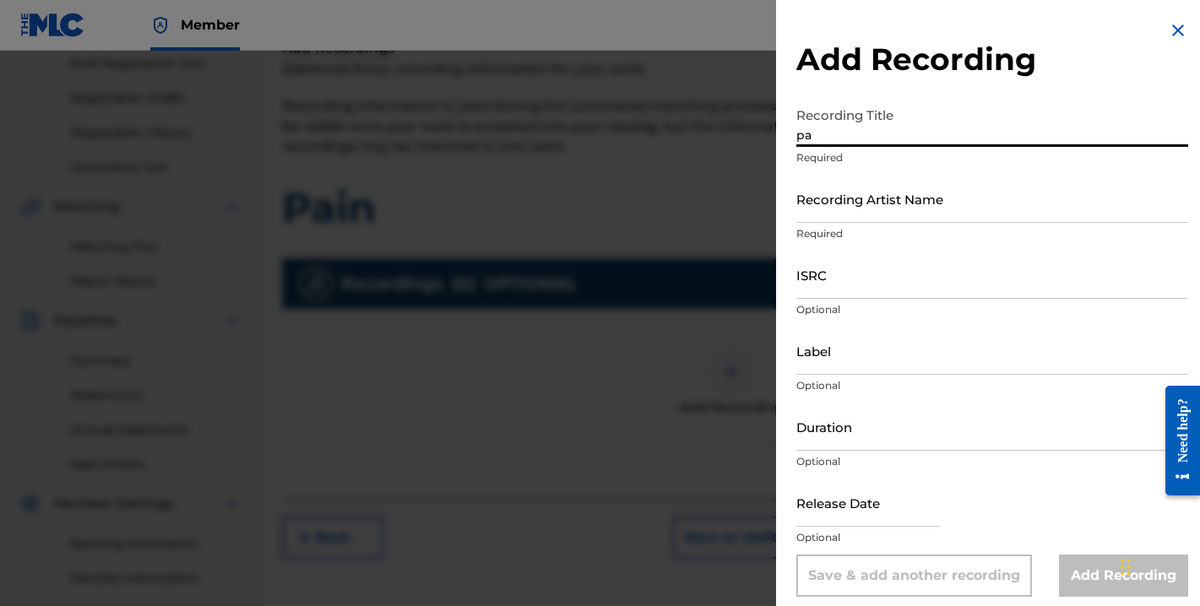
type input "p"
type input "Pain"
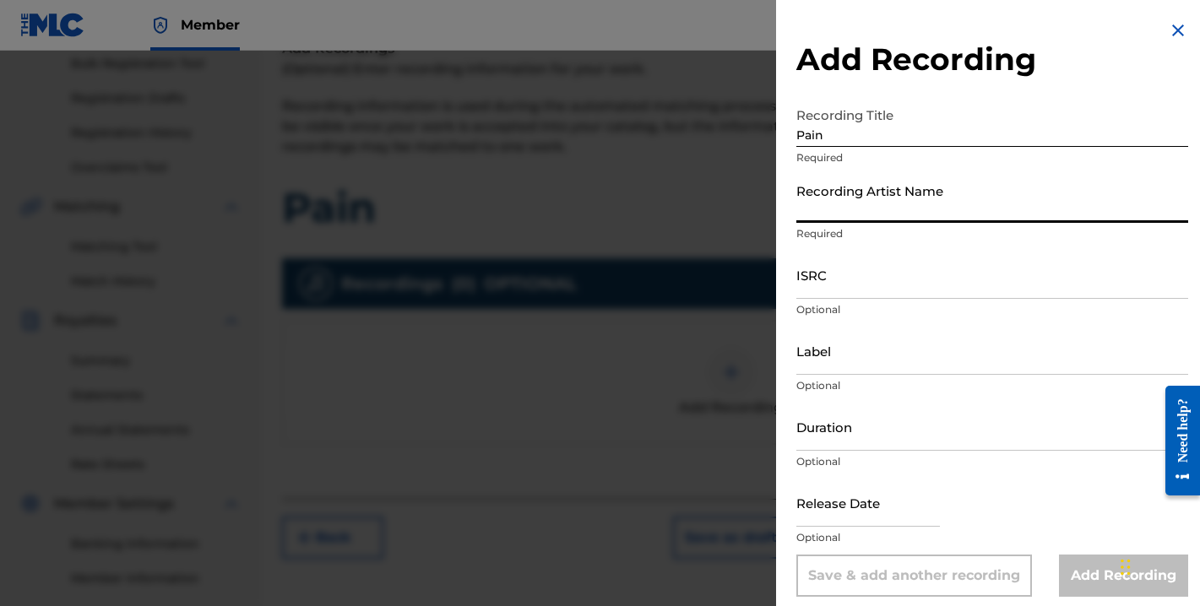
click at [883, 206] on input "Recording Artist Name" at bounding box center [992, 199] width 392 height 48
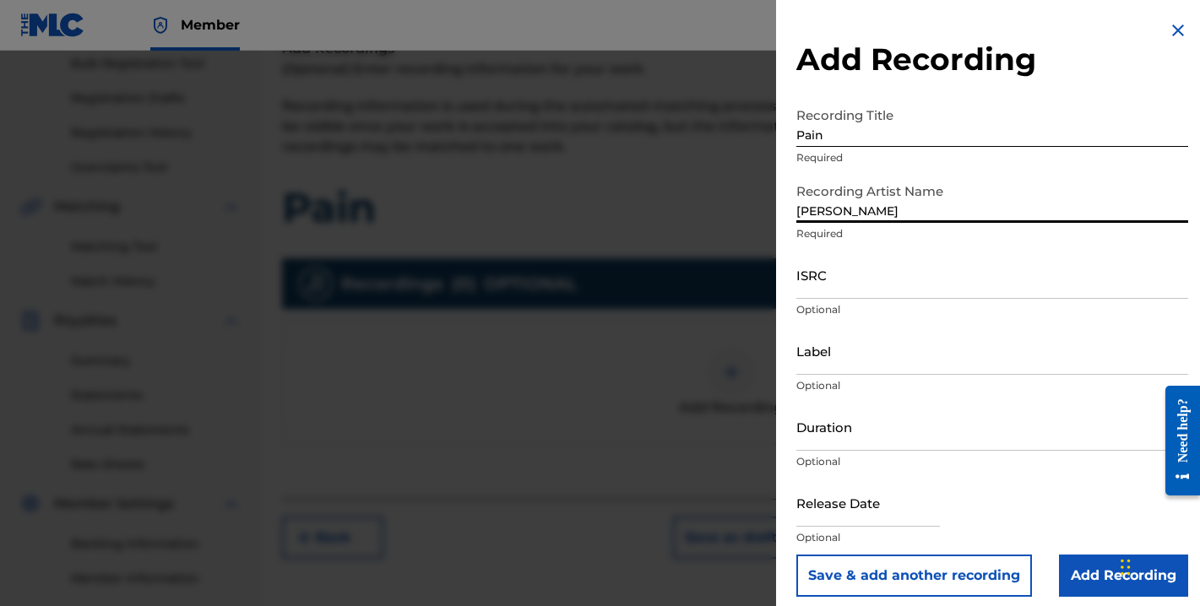
type input "[PERSON_NAME]"
click at [879, 287] on input "ISRC" at bounding box center [992, 275] width 392 height 48
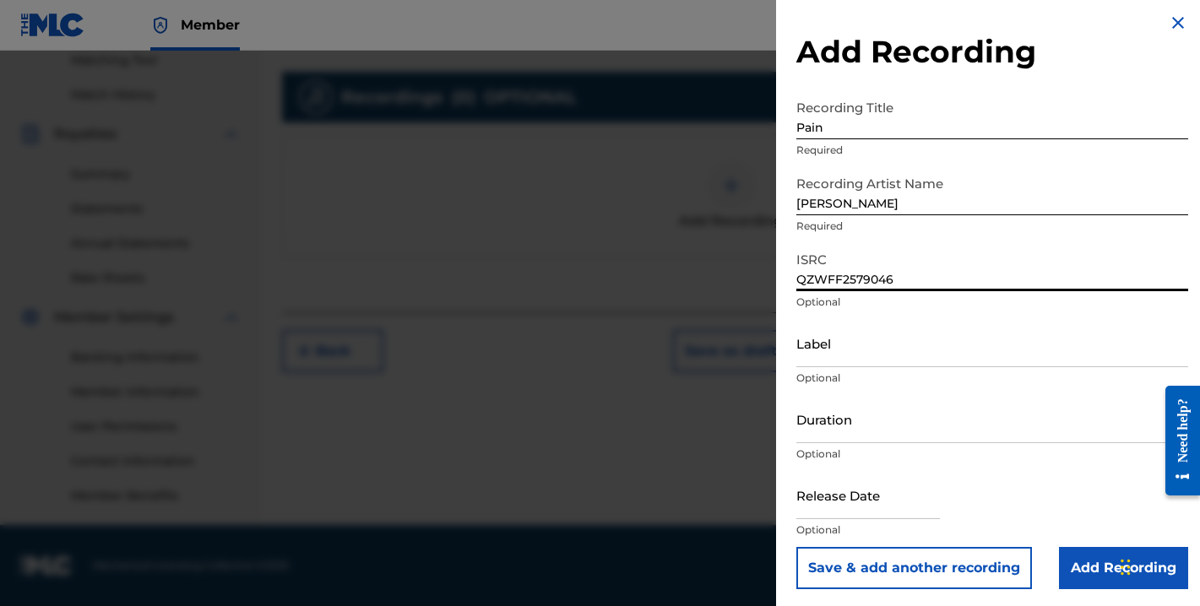
scroll to position [11, 0]
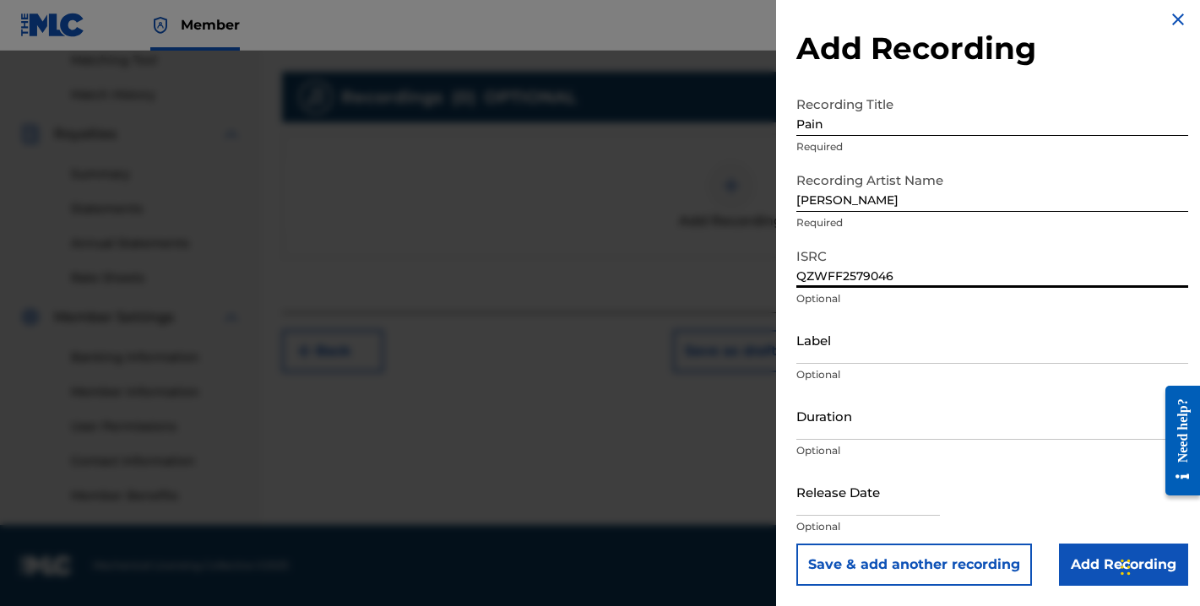
type input "QZWFF2579046"
click at [1083, 553] on input "Add Recording" at bounding box center [1123, 565] width 129 height 42
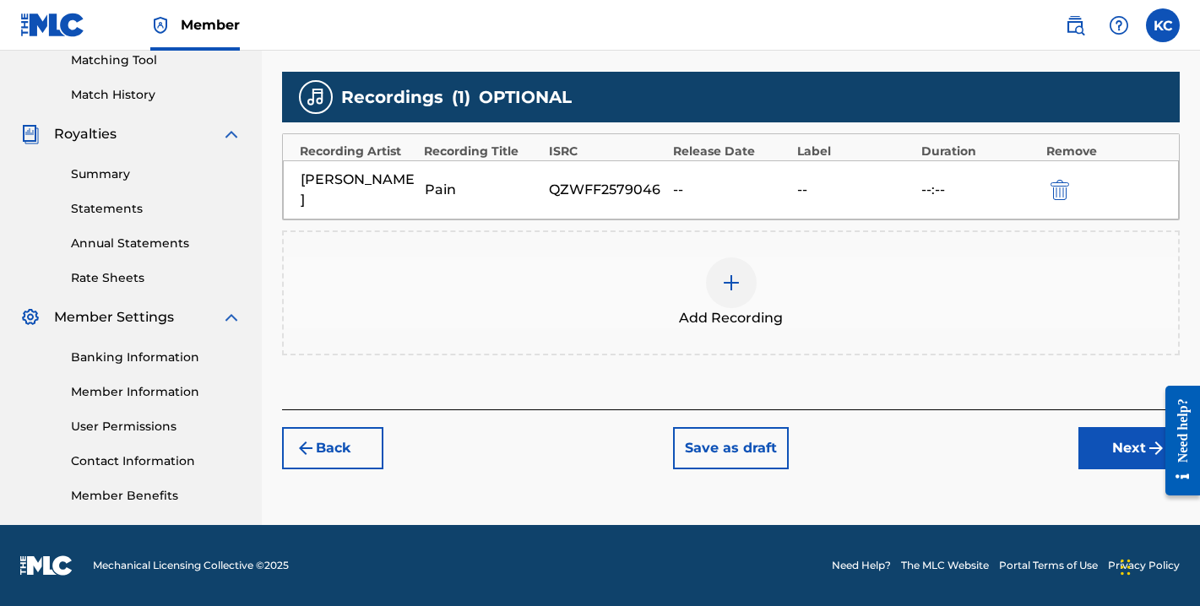
click at [1106, 431] on button "Next" at bounding box center [1128, 448] width 101 height 42
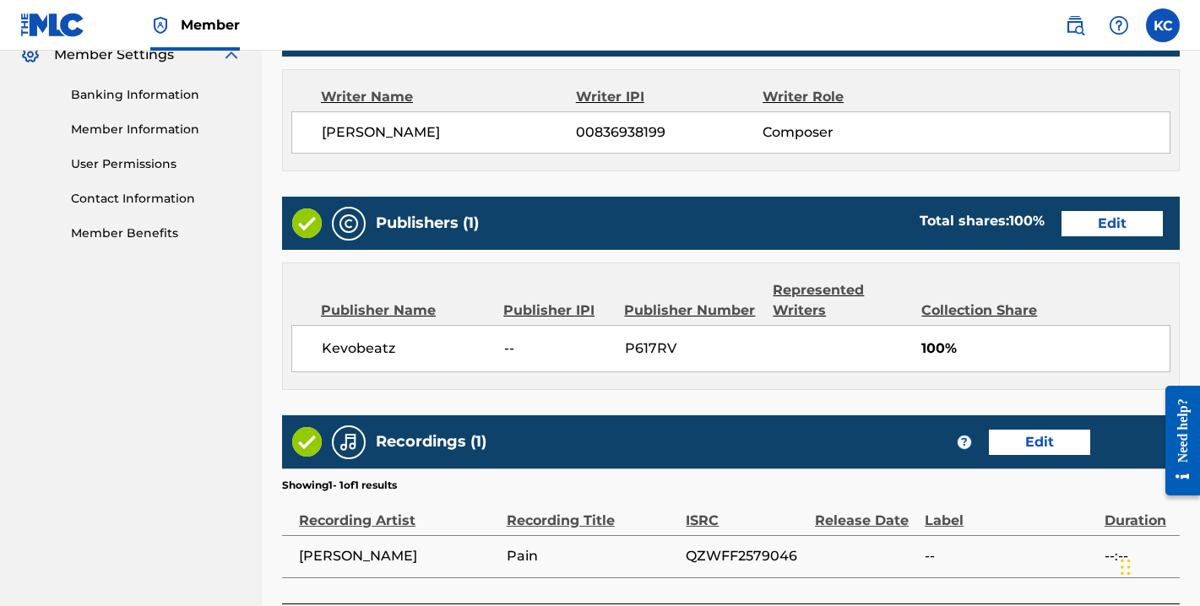
scroll to position [841, 0]
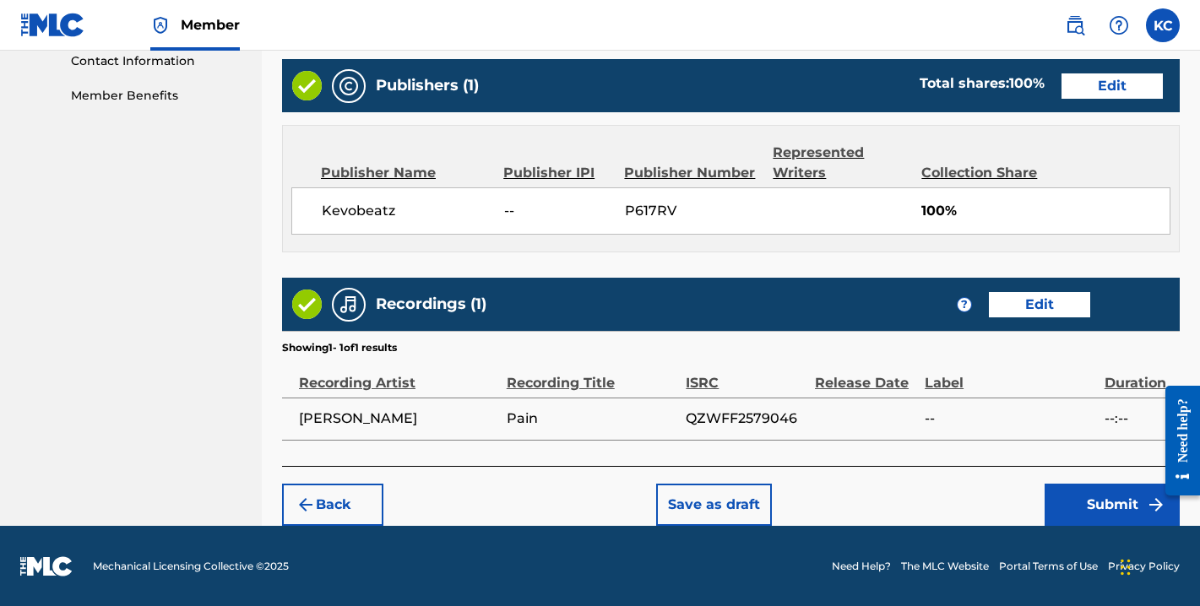
click at [1070, 514] on button "Submit" at bounding box center [1112, 505] width 135 height 42
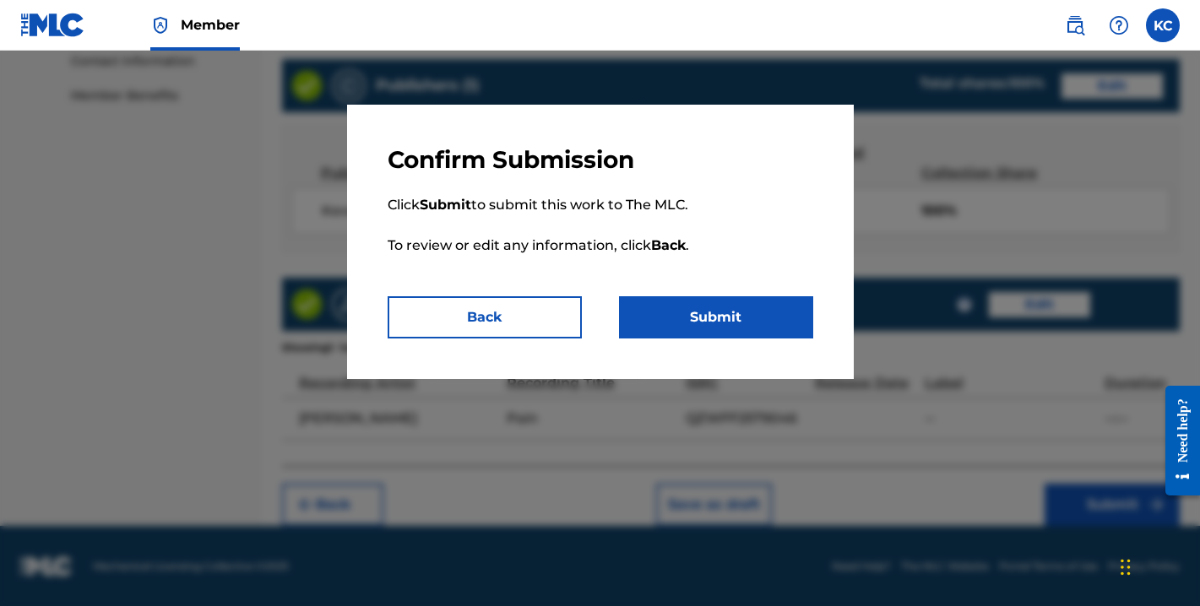
click at [696, 323] on button "Submit" at bounding box center [716, 317] width 194 height 42
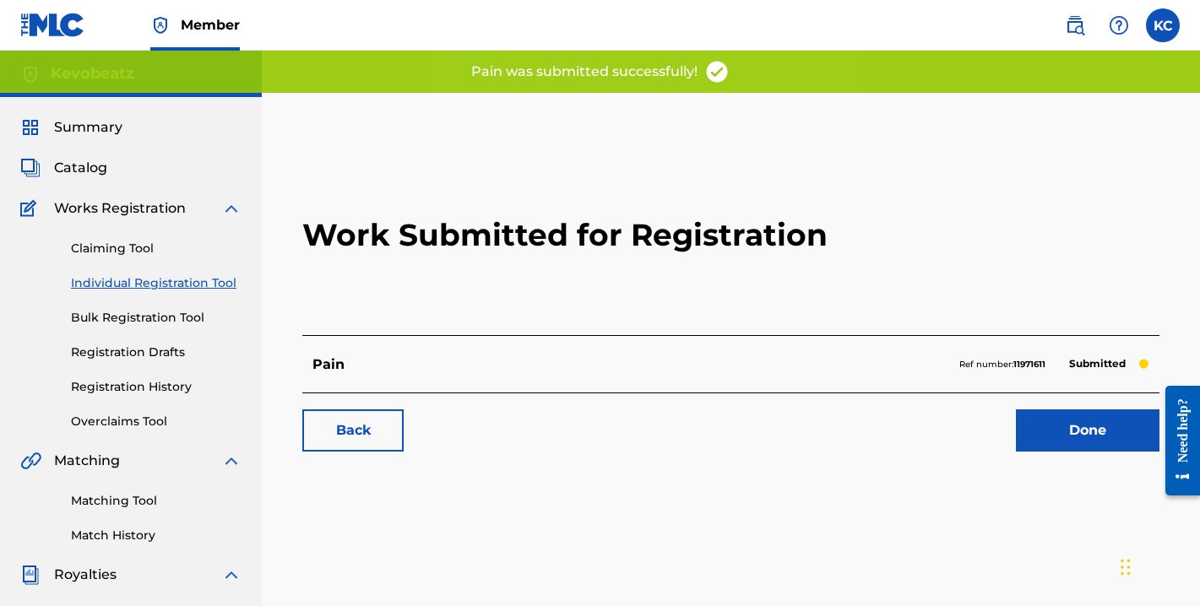
click at [1056, 432] on link "Done" at bounding box center [1088, 431] width 144 height 42
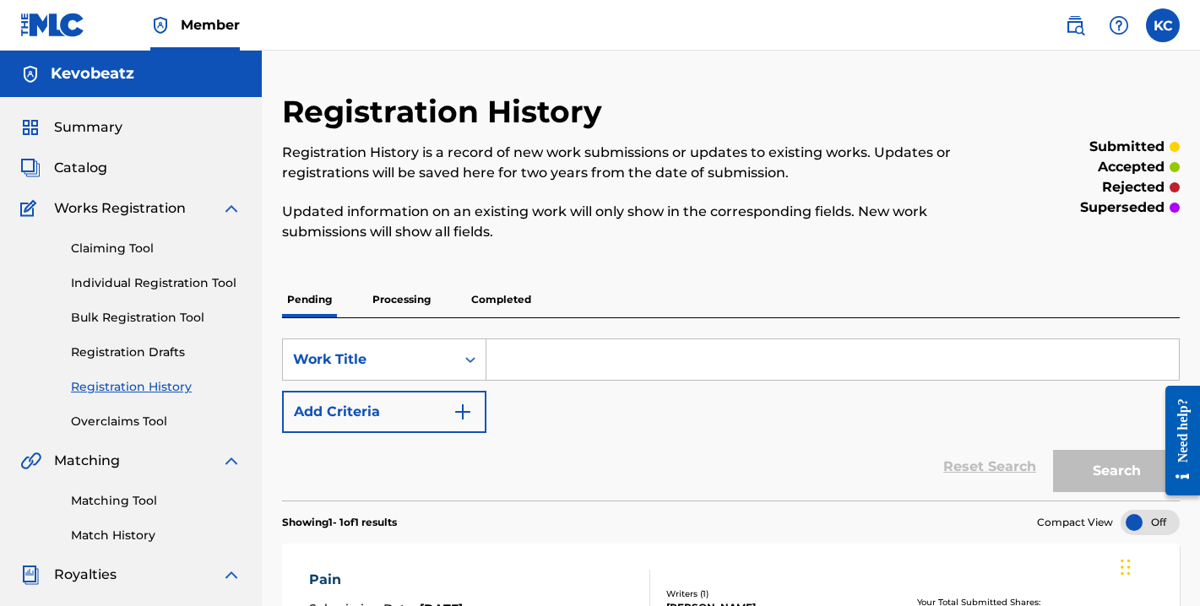
click at [67, 158] on span "Catalog" at bounding box center [80, 168] width 53 height 20
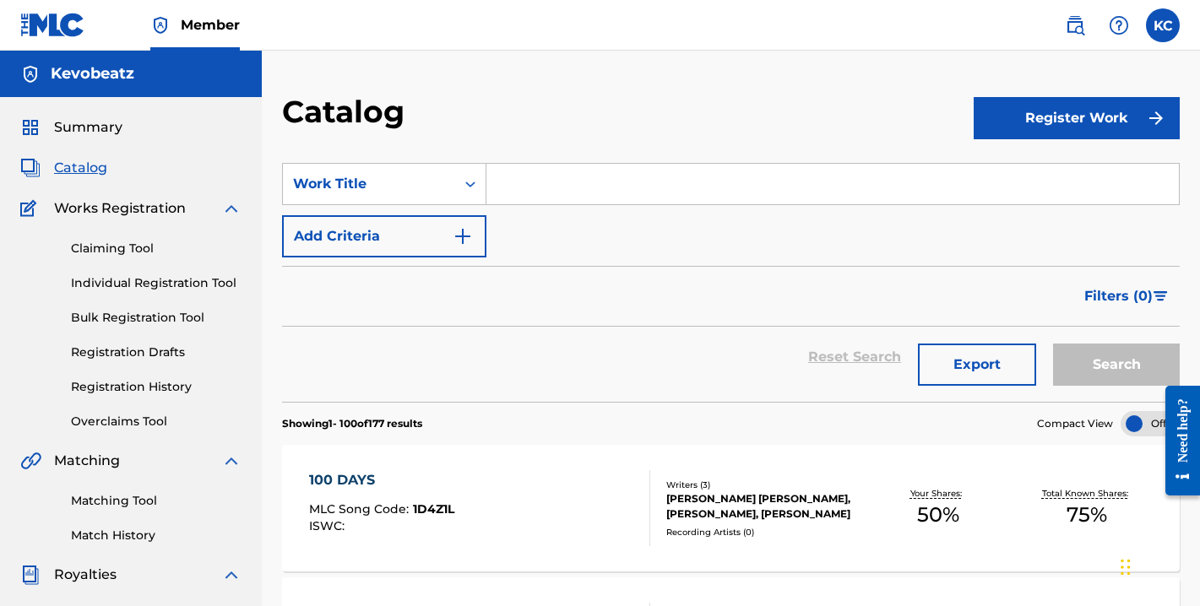
click at [133, 423] on link "Overclaims Tool" at bounding box center [156, 422] width 171 height 18
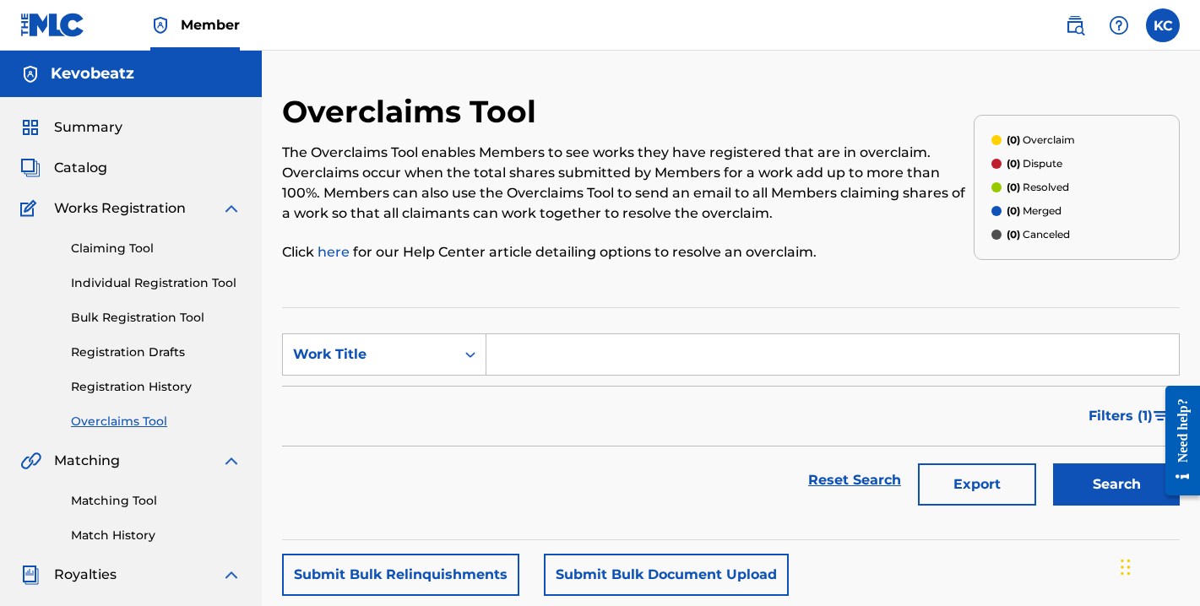
click at [117, 355] on link "Registration Drafts" at bounding box center [156, 353] width 171 height 18
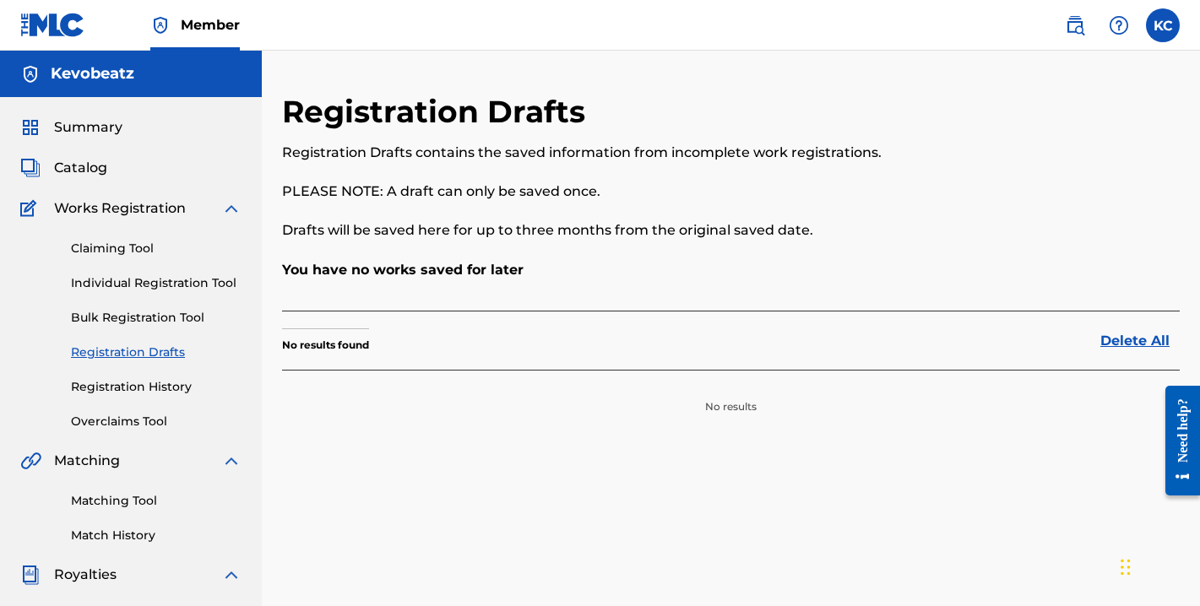
click at [113, 385] on link "Registration History" at bounding box center [156, 387] width 171 height 18
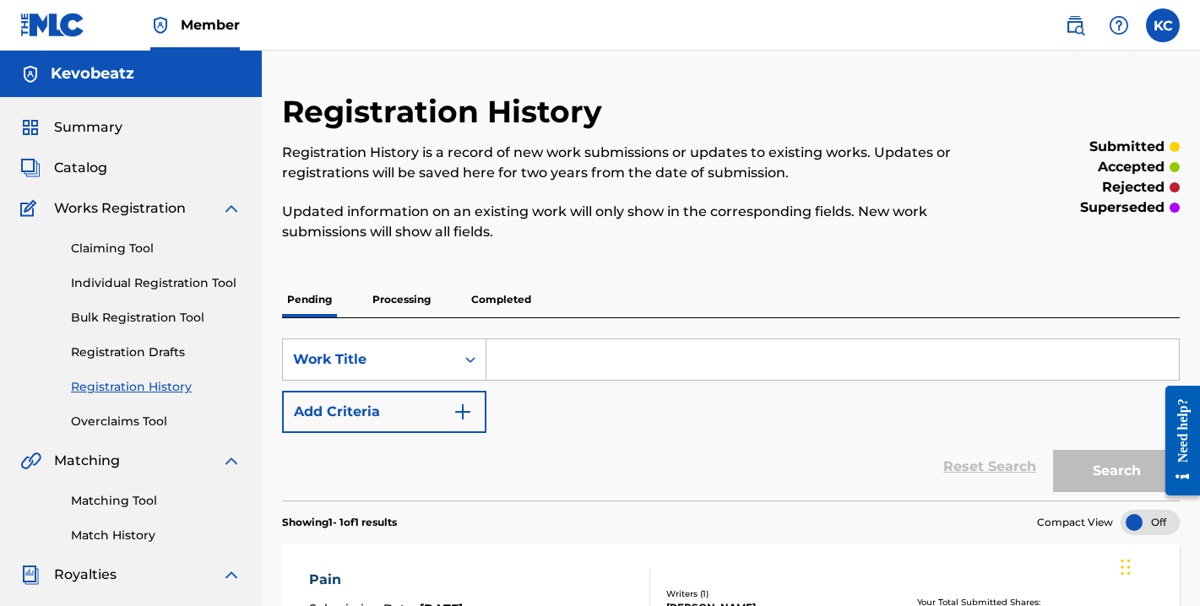
click at [104, 248] on link "Claiming Tool" at bounding box center [156, 249] width 171 height 18
